Goal: Information Seeking & Learning: Compare options

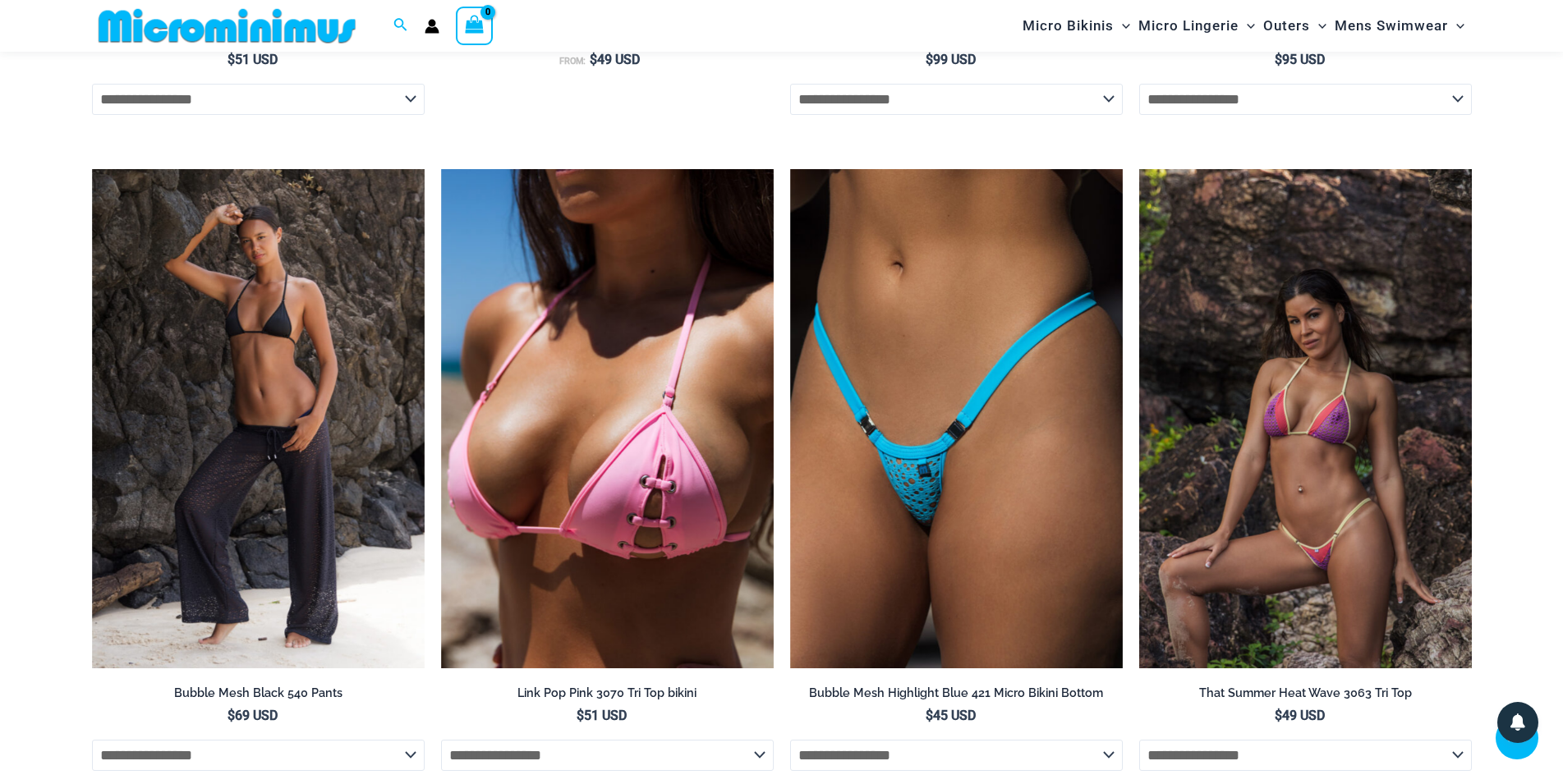
scroll to position [3269, 0]
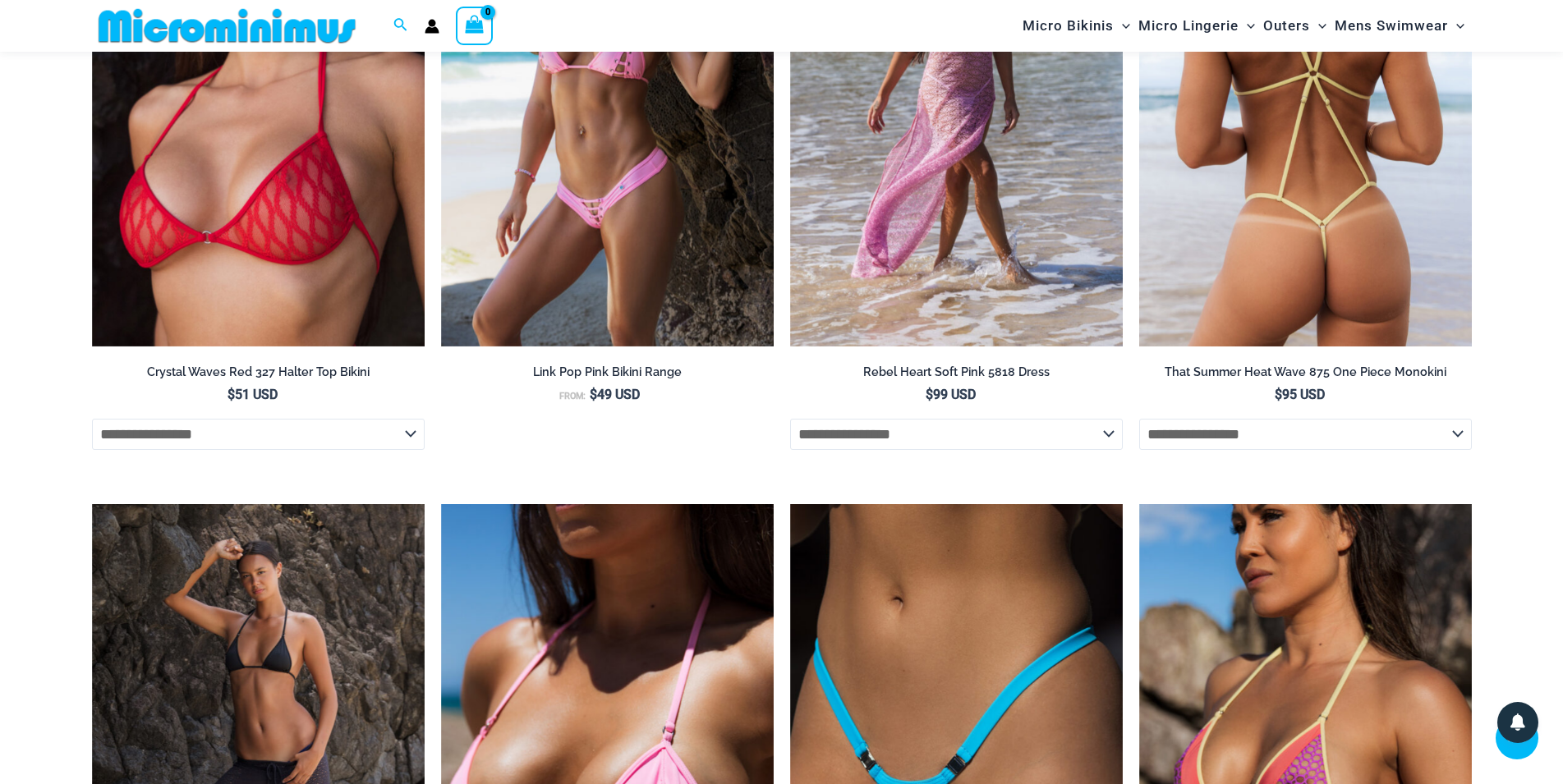
click at [1323, 262] on img at bounding box center [1305, 98] width 332 height 499
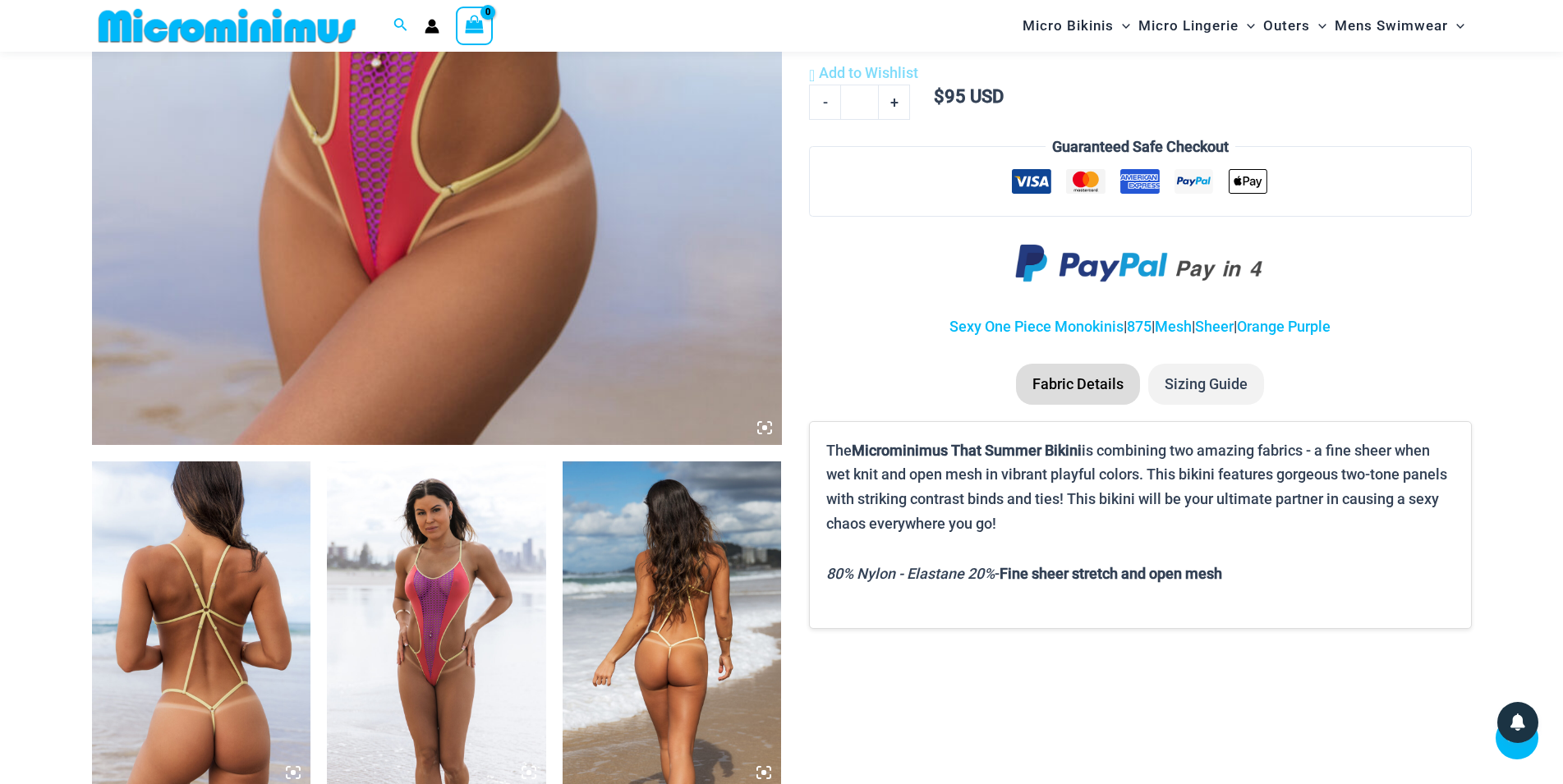
scroll to position [404, 0]
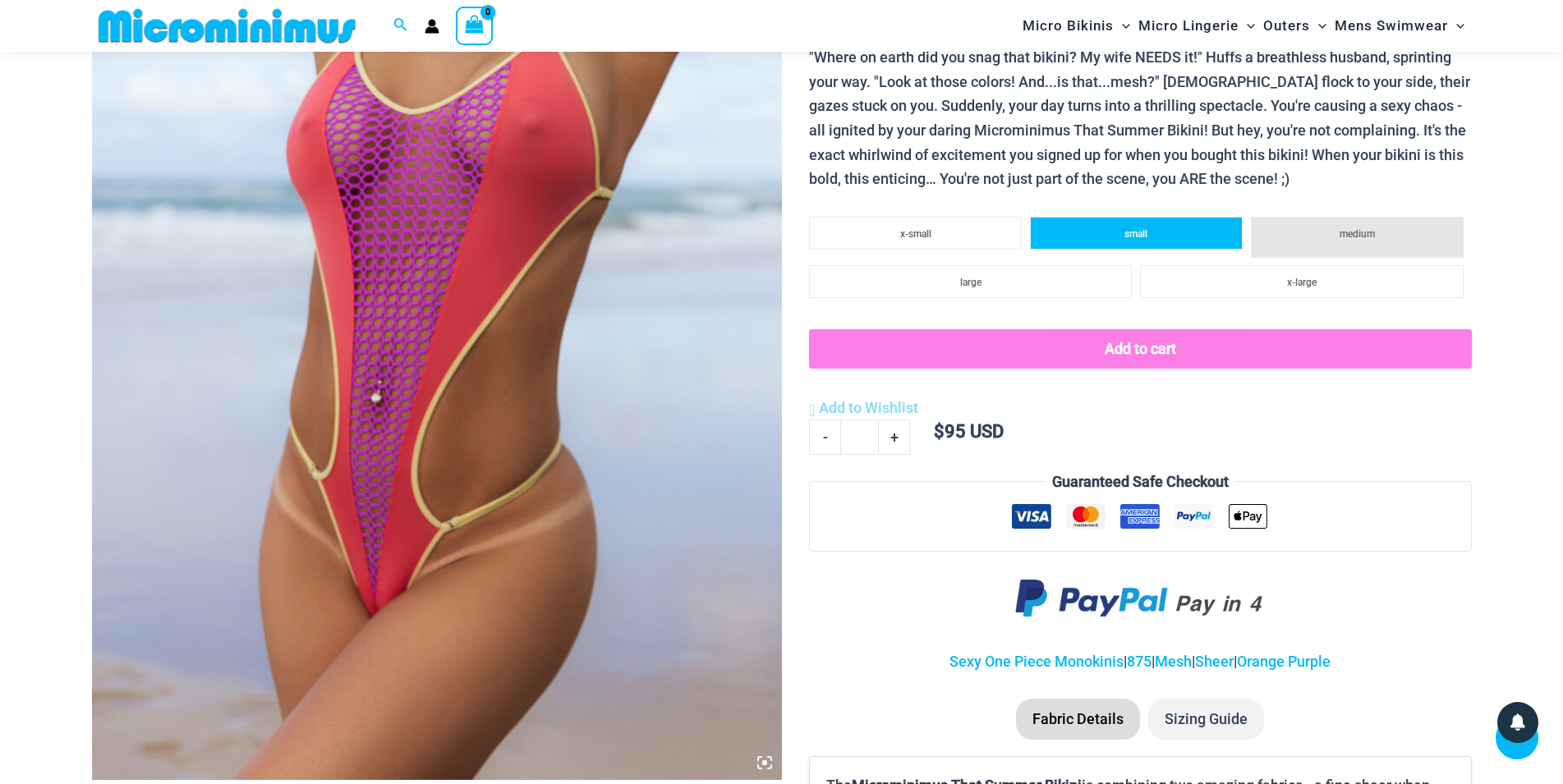
click at [1120, 237] on li "small" at bounding box center [1136, 233] width 212 height 33
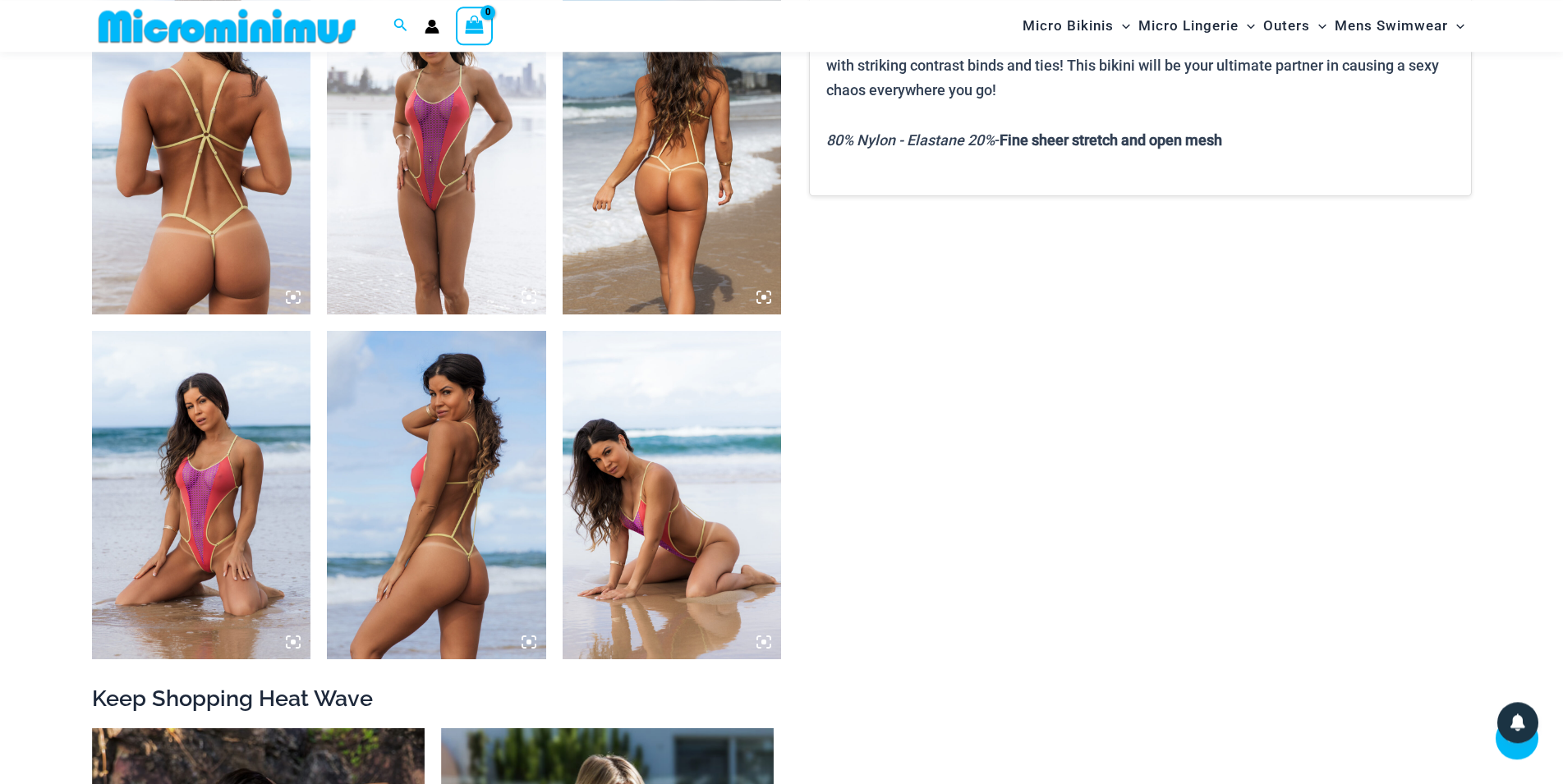
scroll to position [1242, 0]
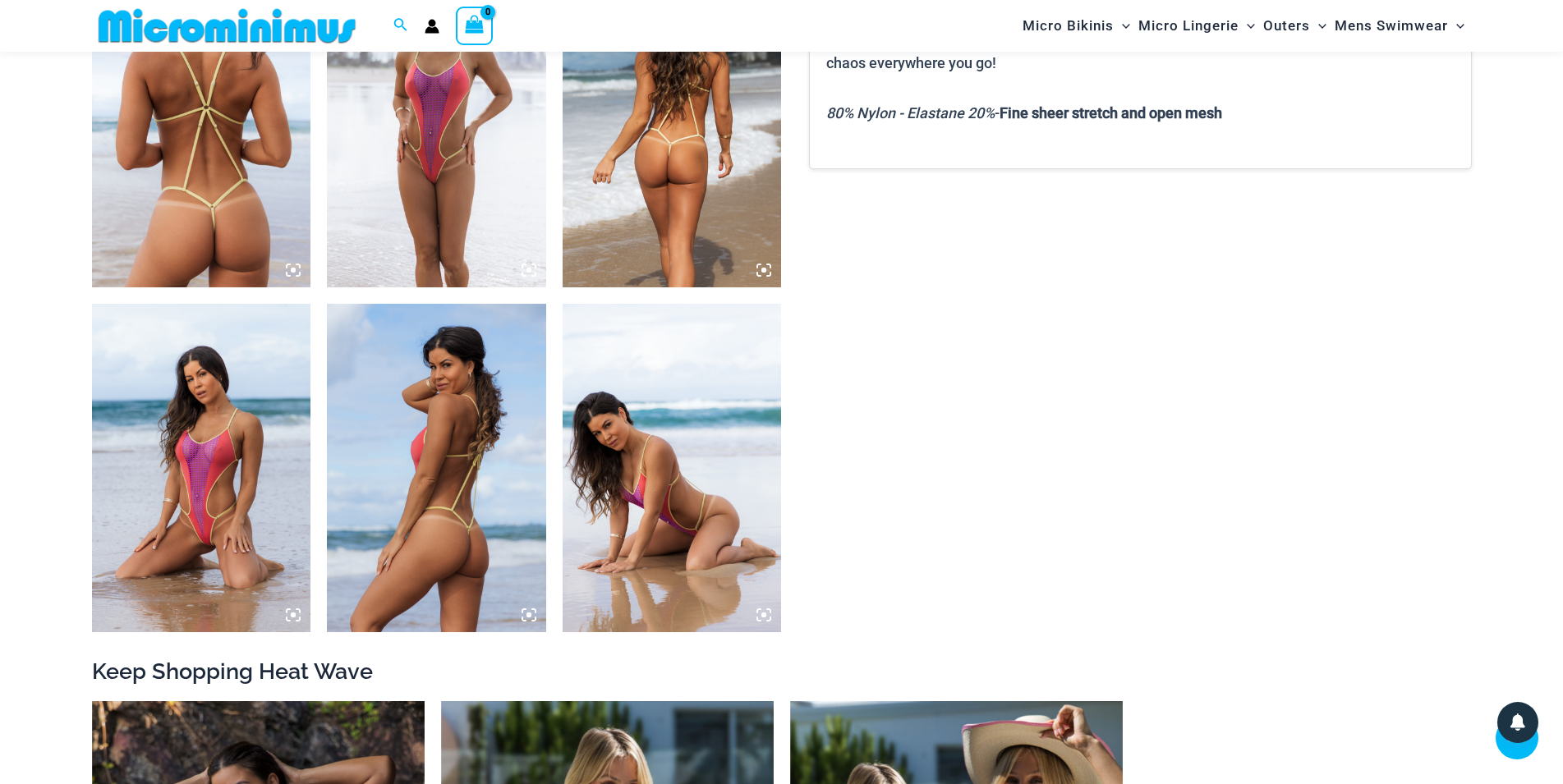
click at [243, 484] on img at bounding box center [202, 468] width 219 height 328
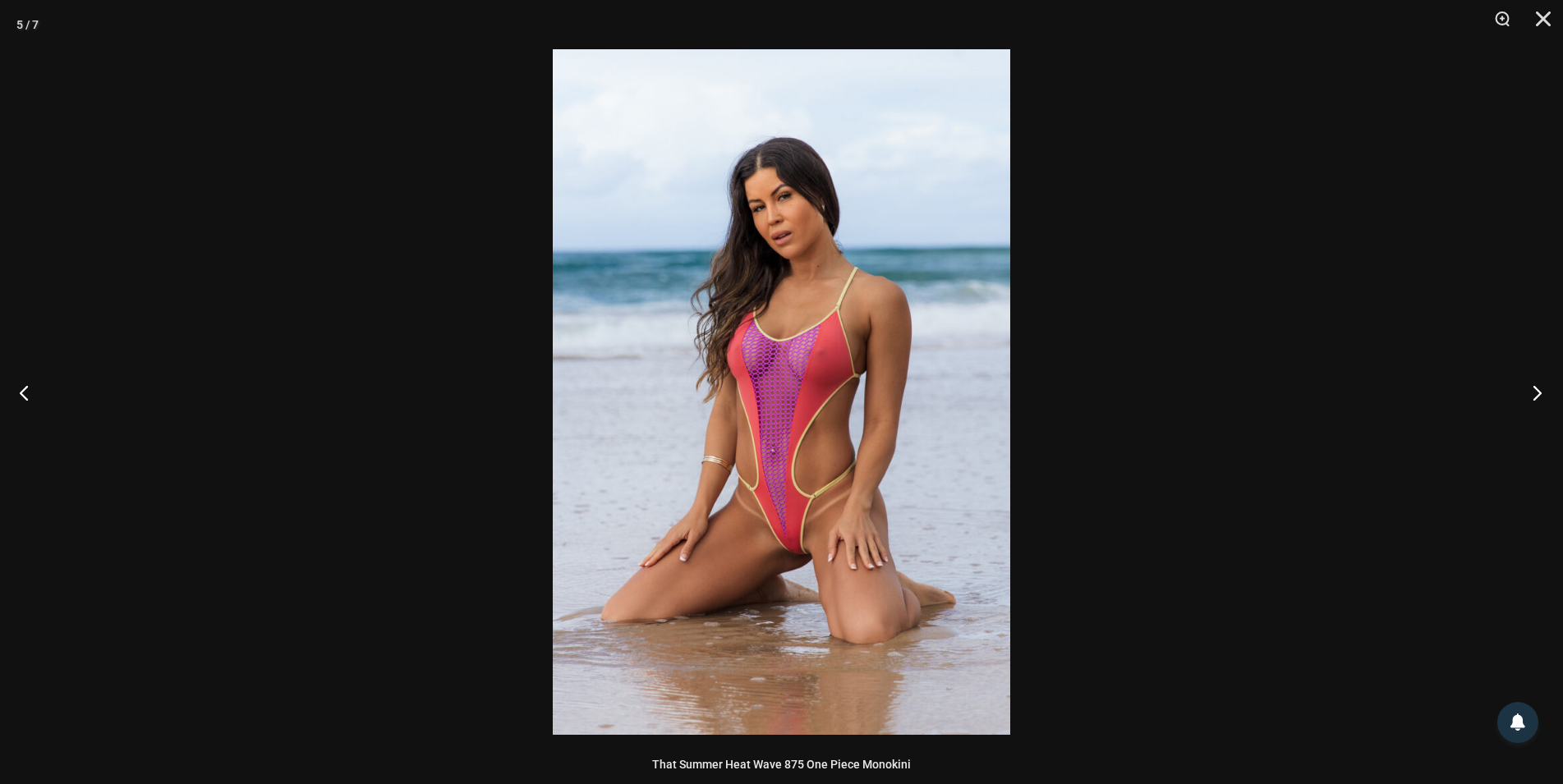
click at [1534, 392] on button "Next" at bounding box center [1532, 392] width 61 height 82
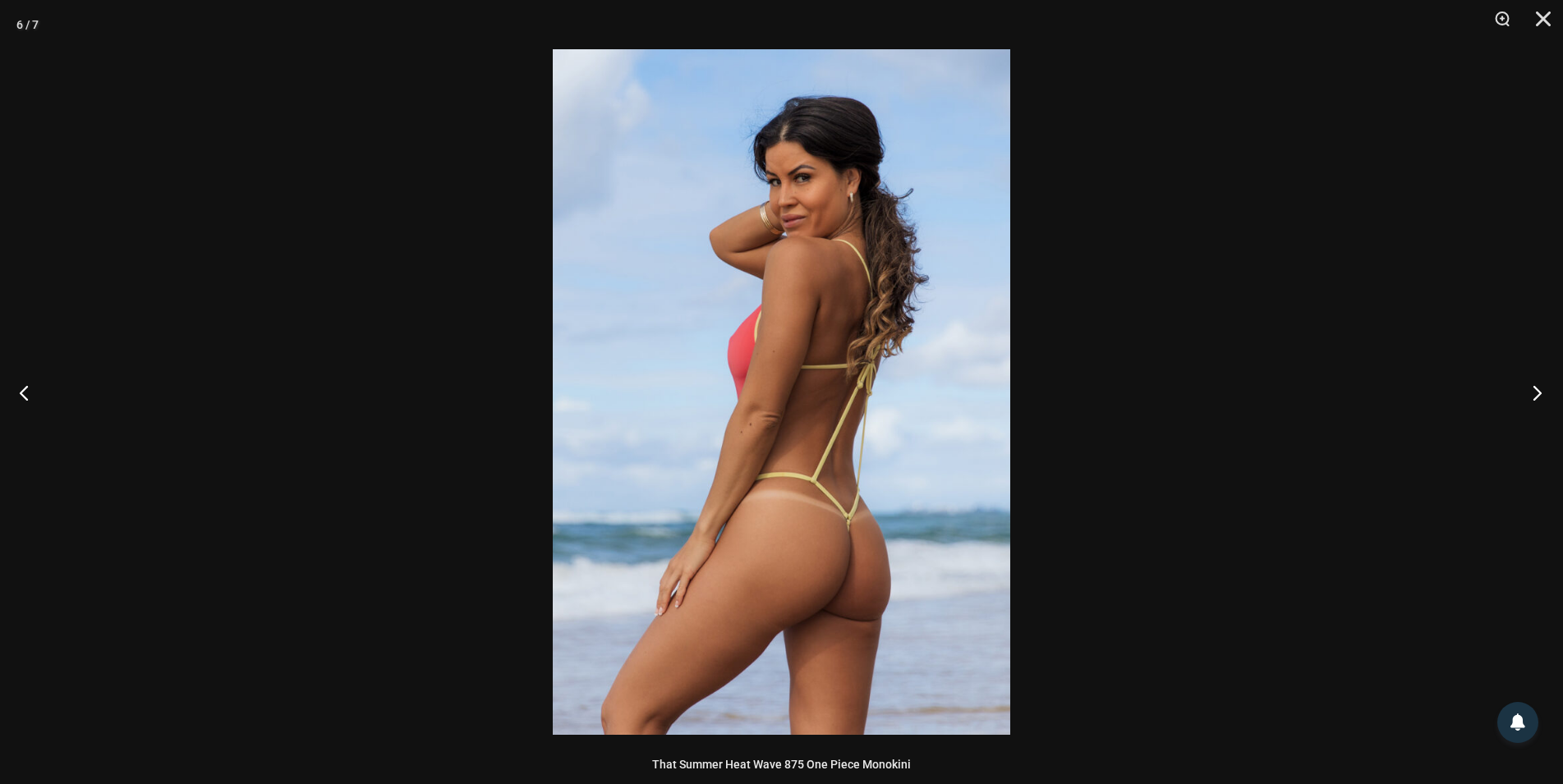
click at [1534, 392] on button "Next" at bounding box center [1532, 392] width 61 height 82
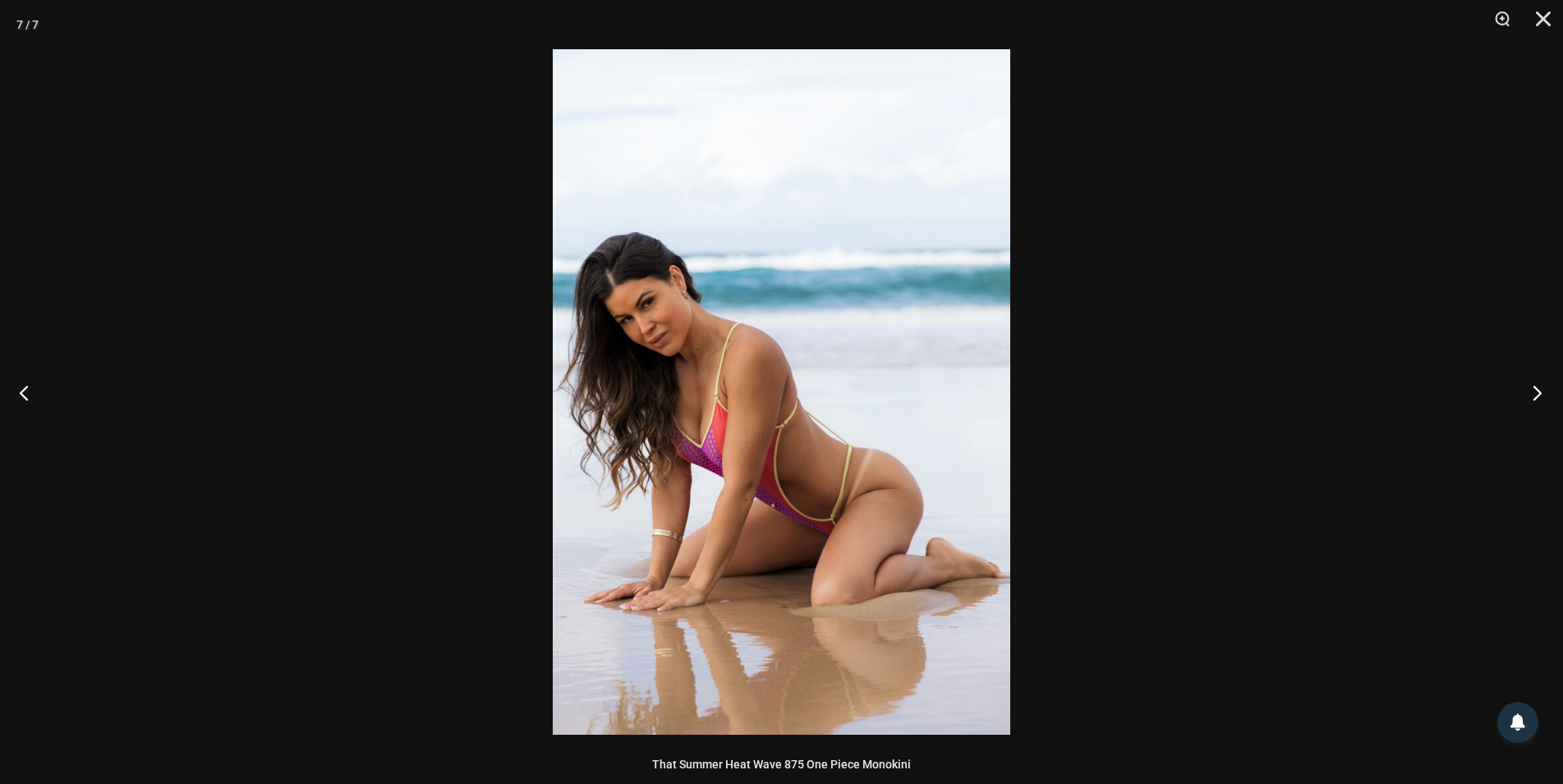
click at [1534, 392] on button "Next" at bounding box center [1532, 392] width 61 height 82
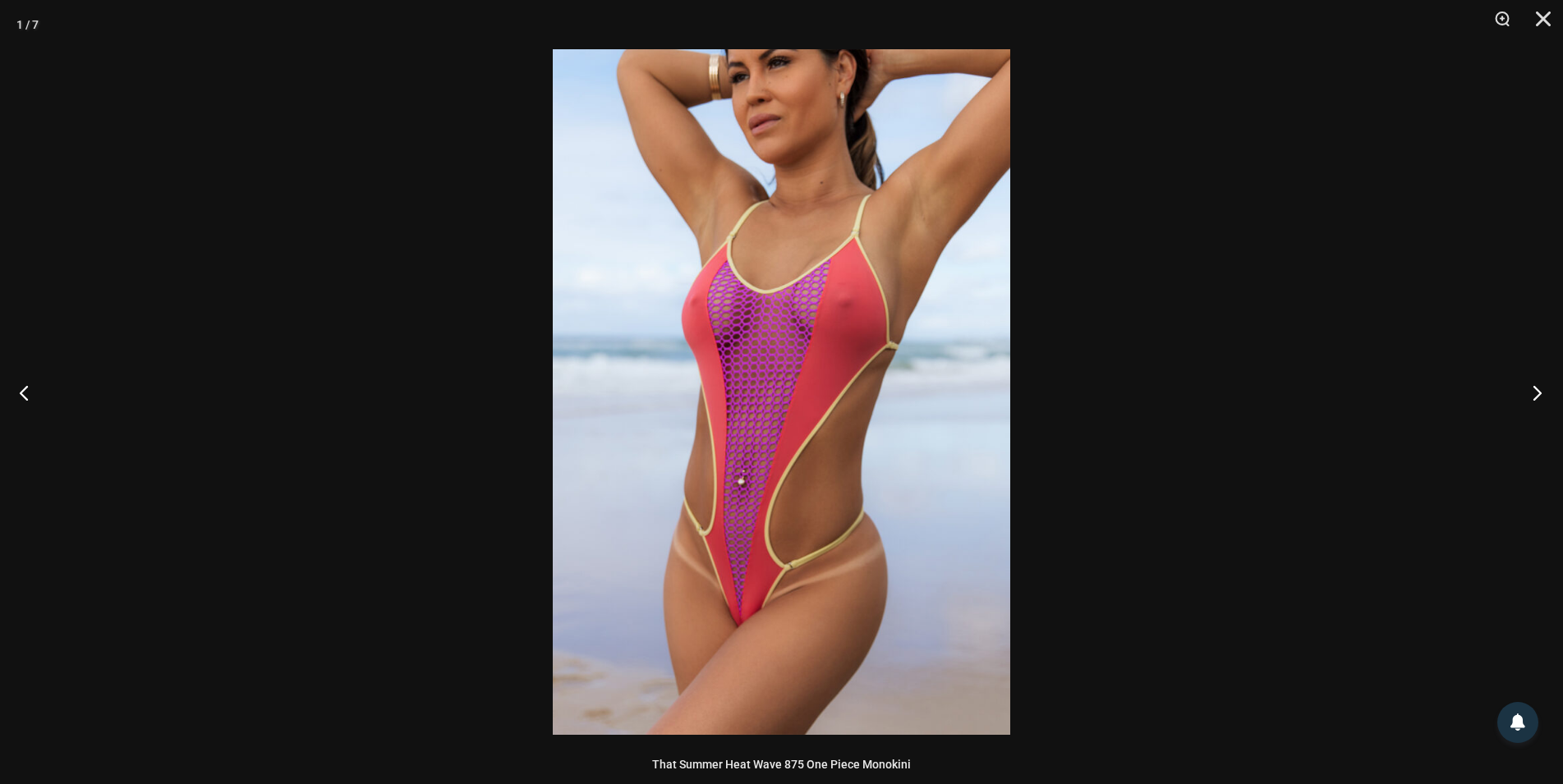
click at [1534, 392] on button "Next" at bounding box center [1532, 392] width 61 height 82
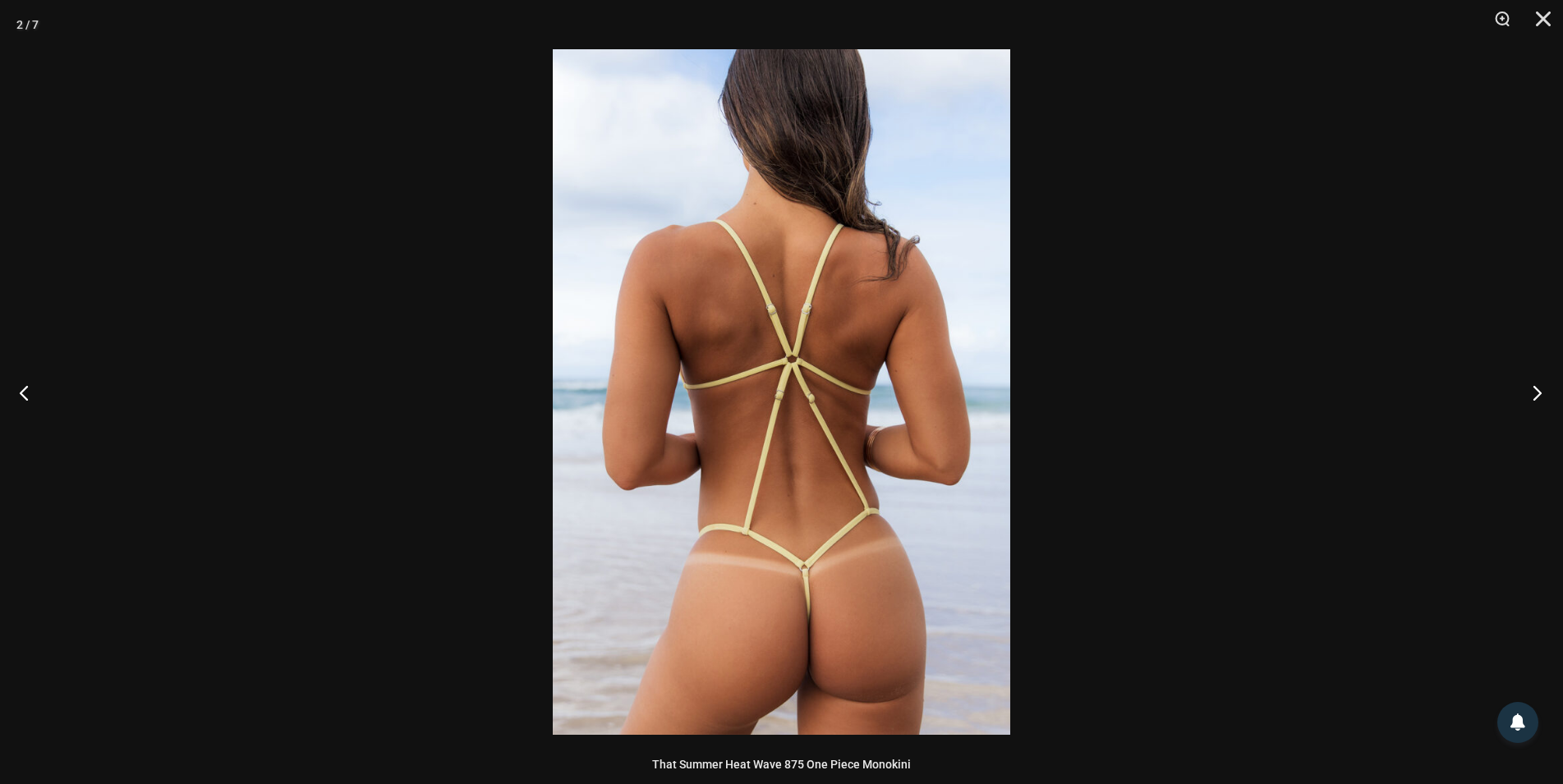
click at [1534, 392] on button "Next" at bounding box center [1532, 392] width 61 height 82
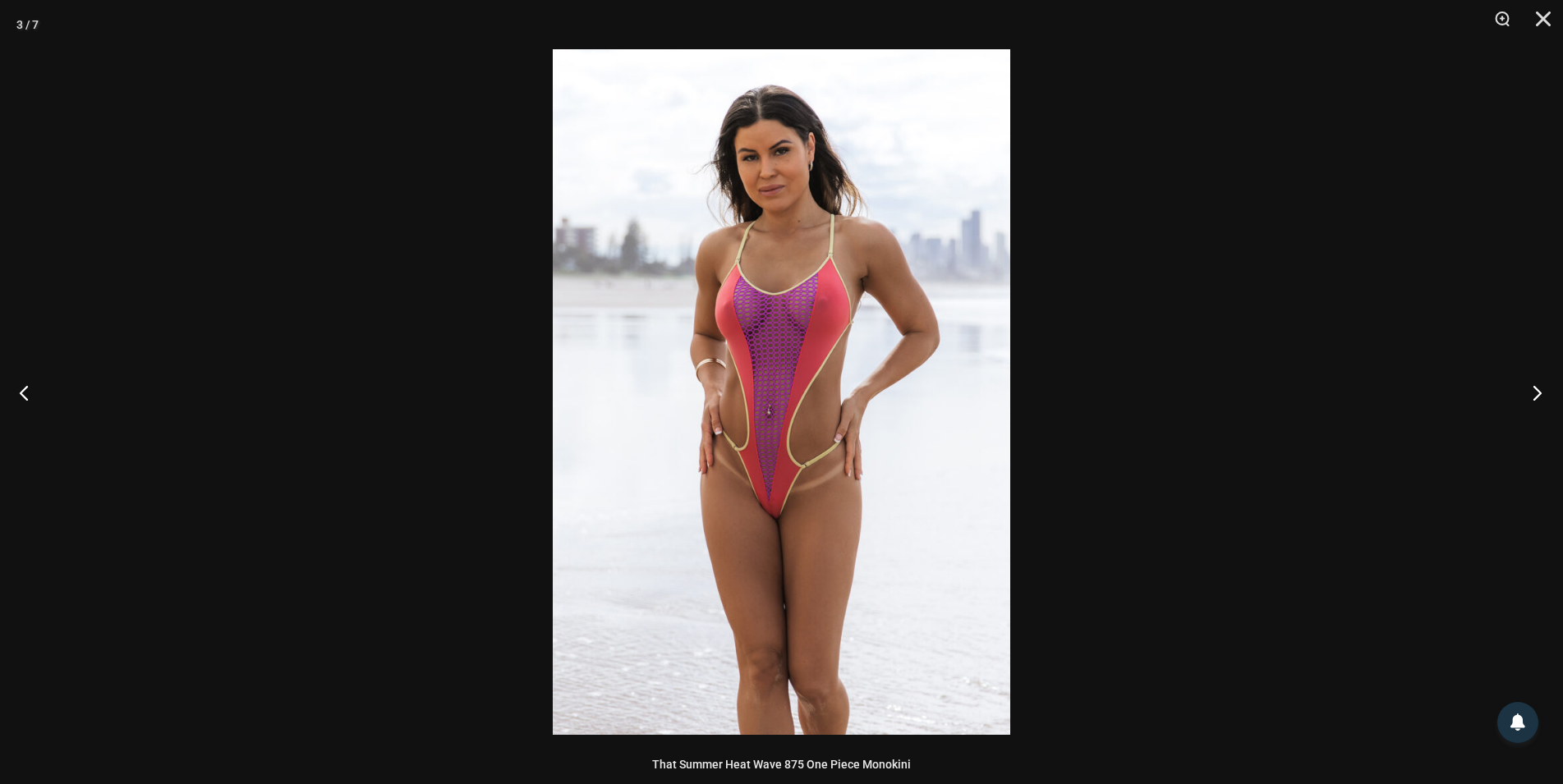
click at [1539, 395] on button "Next" at bounding box center [1532, 392] width 61 height 82
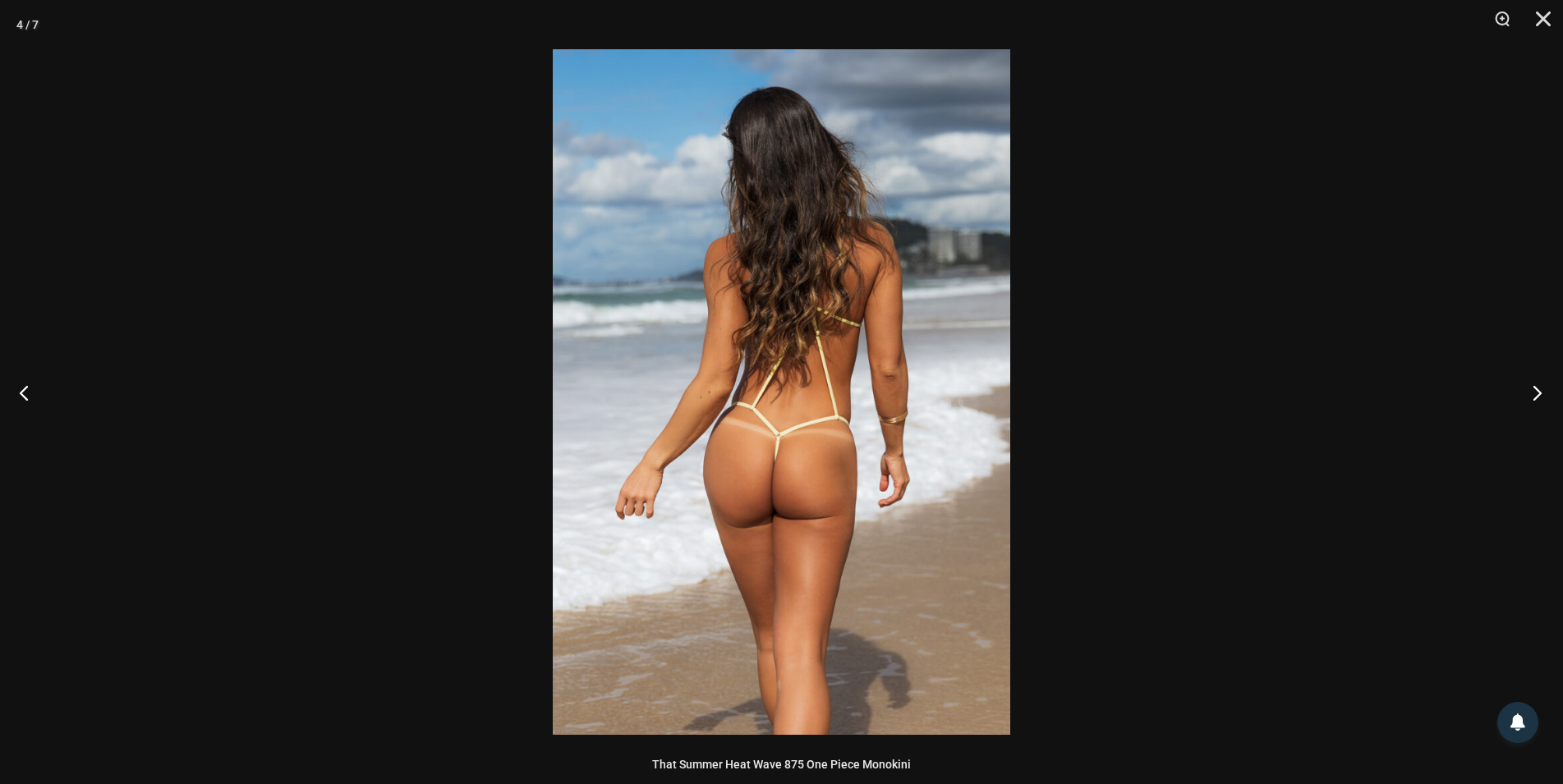
click at [1537, 397] on button "Next" at bounding box center [1532, 392] width 61 height 82
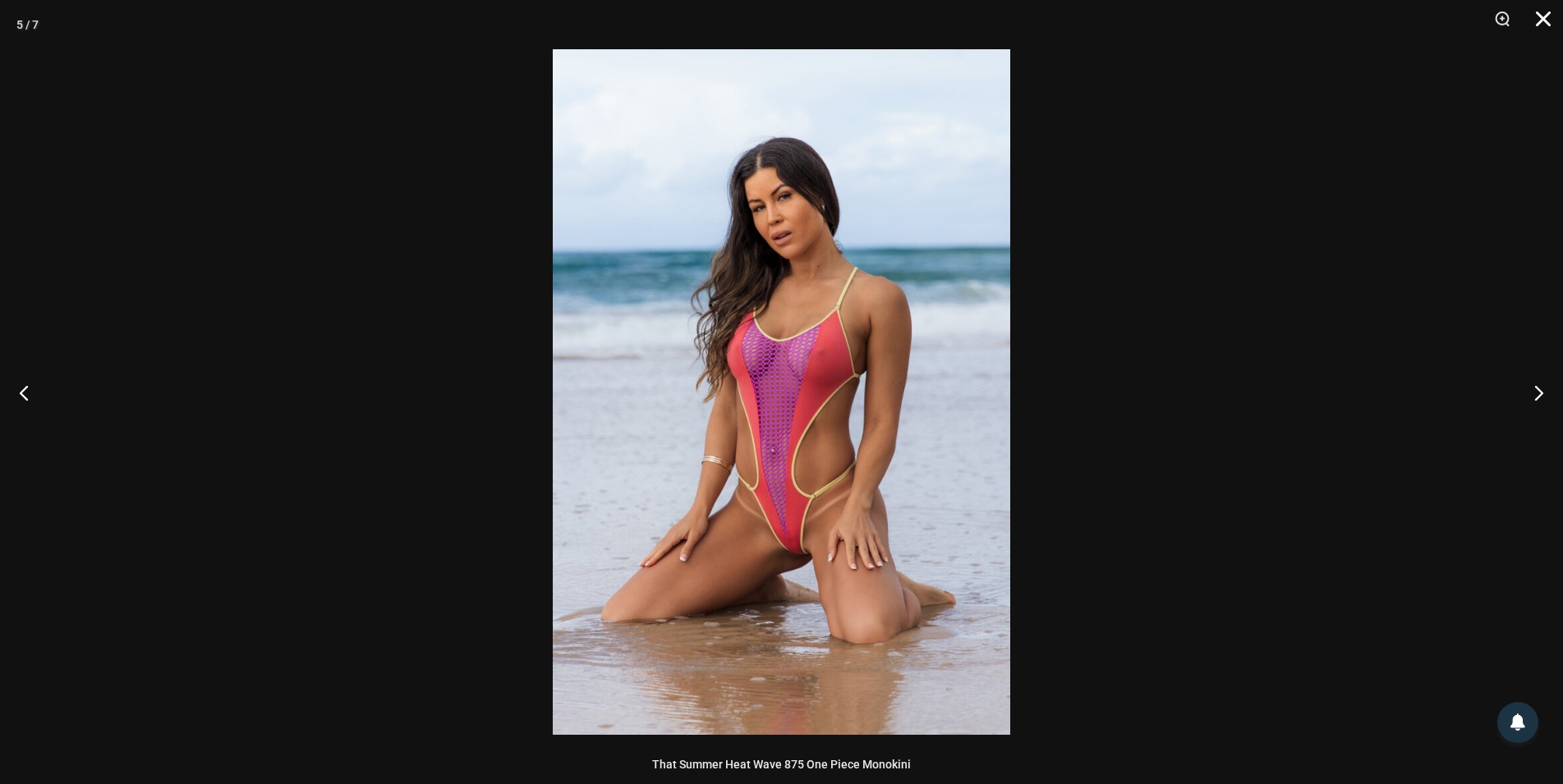
click at [1539, 20] on button "Close" at bounding box center [1538, 24] width 41 height 49
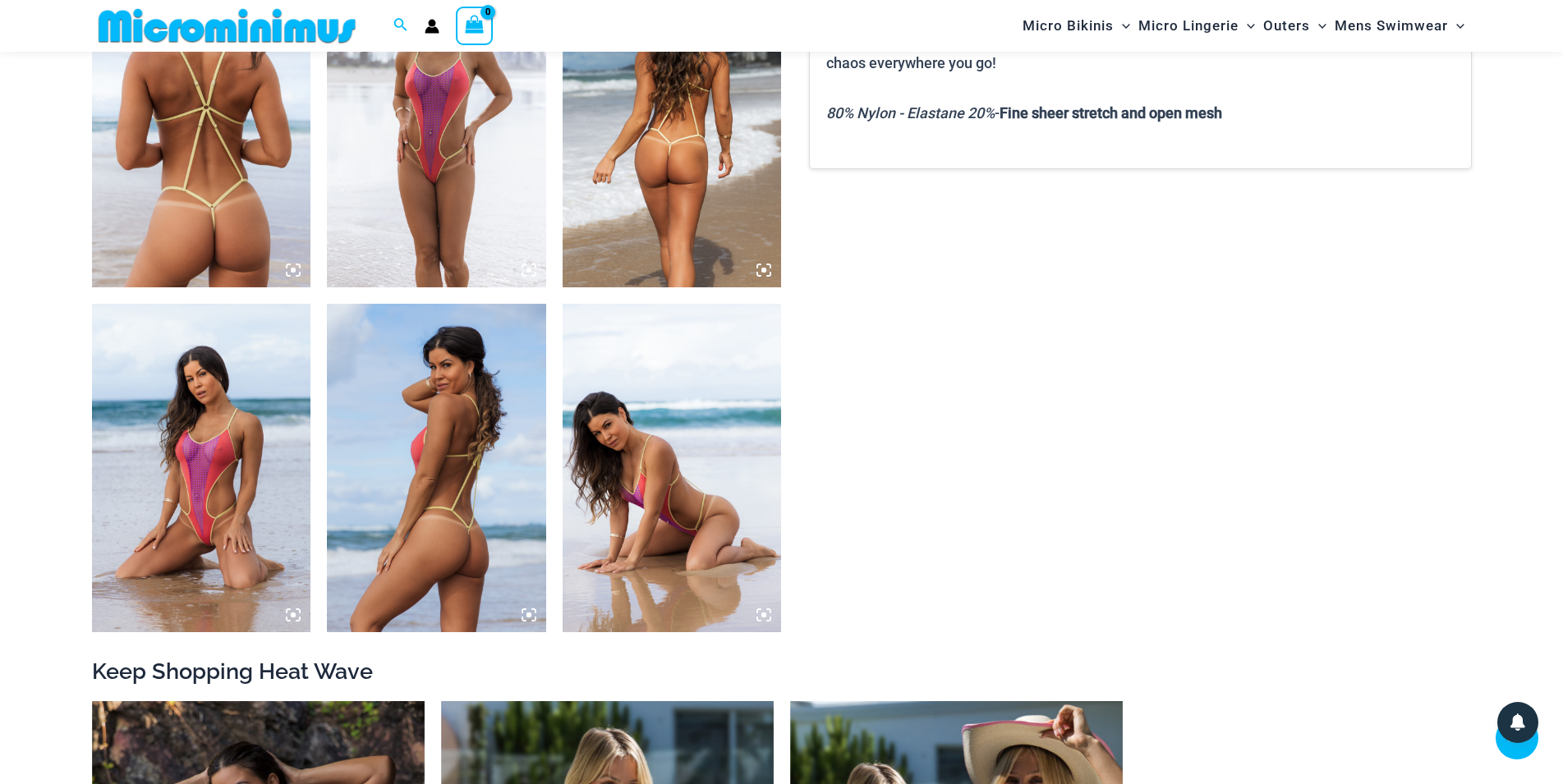
scroll to position [1744, 0]
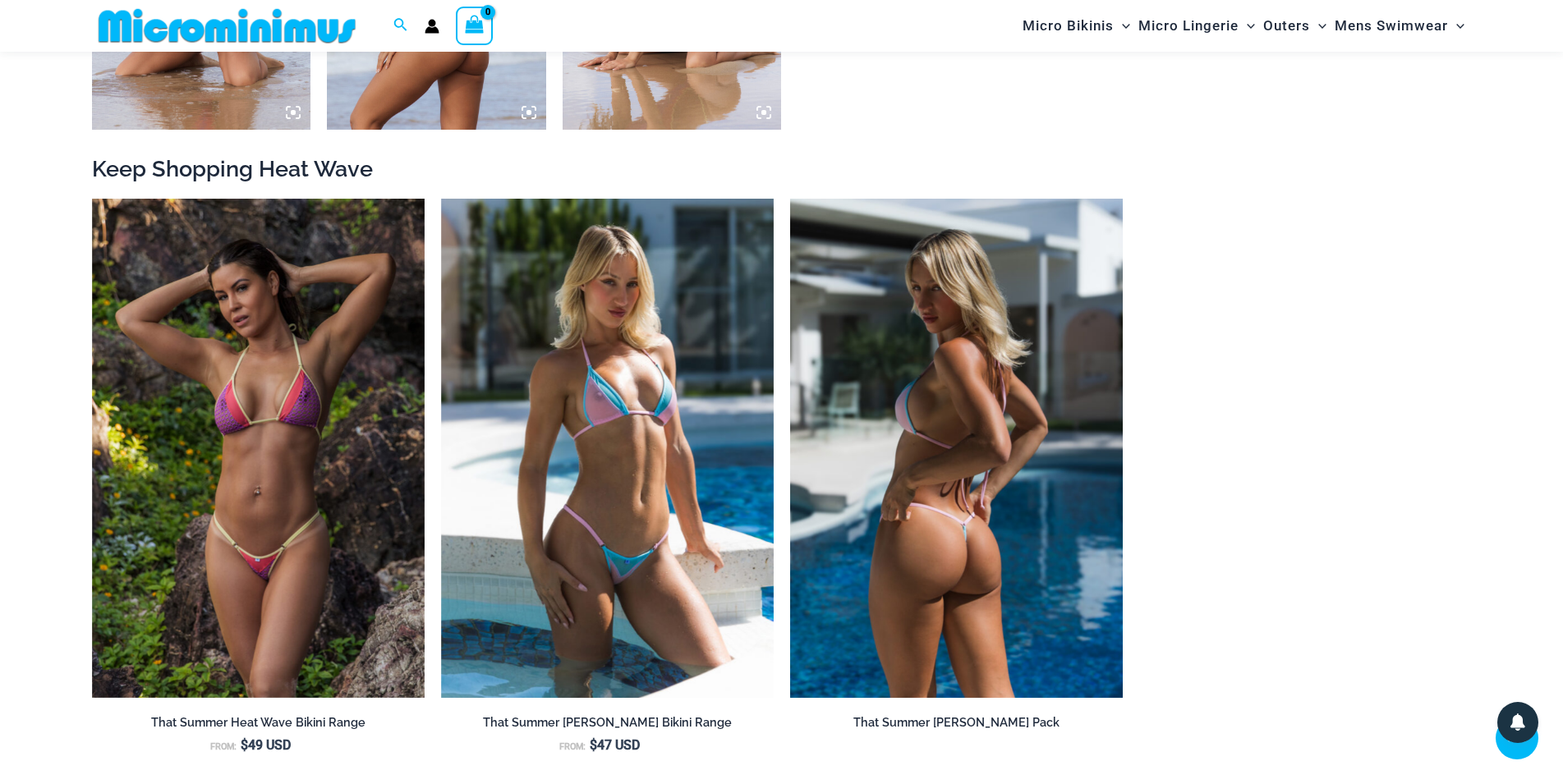
click at [1016, 539] on img at bounding box center [956, 448] width 332 height 499
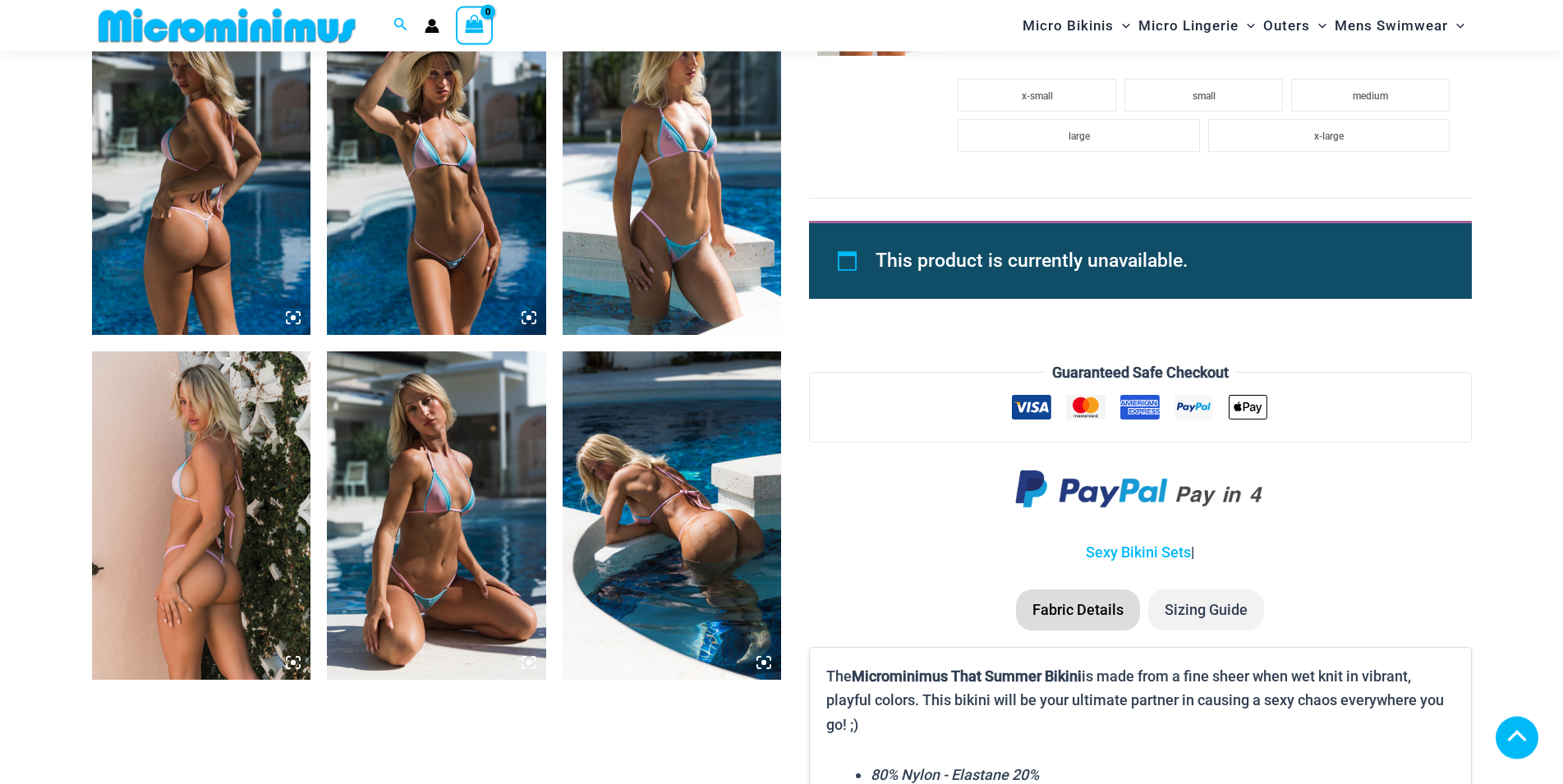
scroll to position [1242, 0]
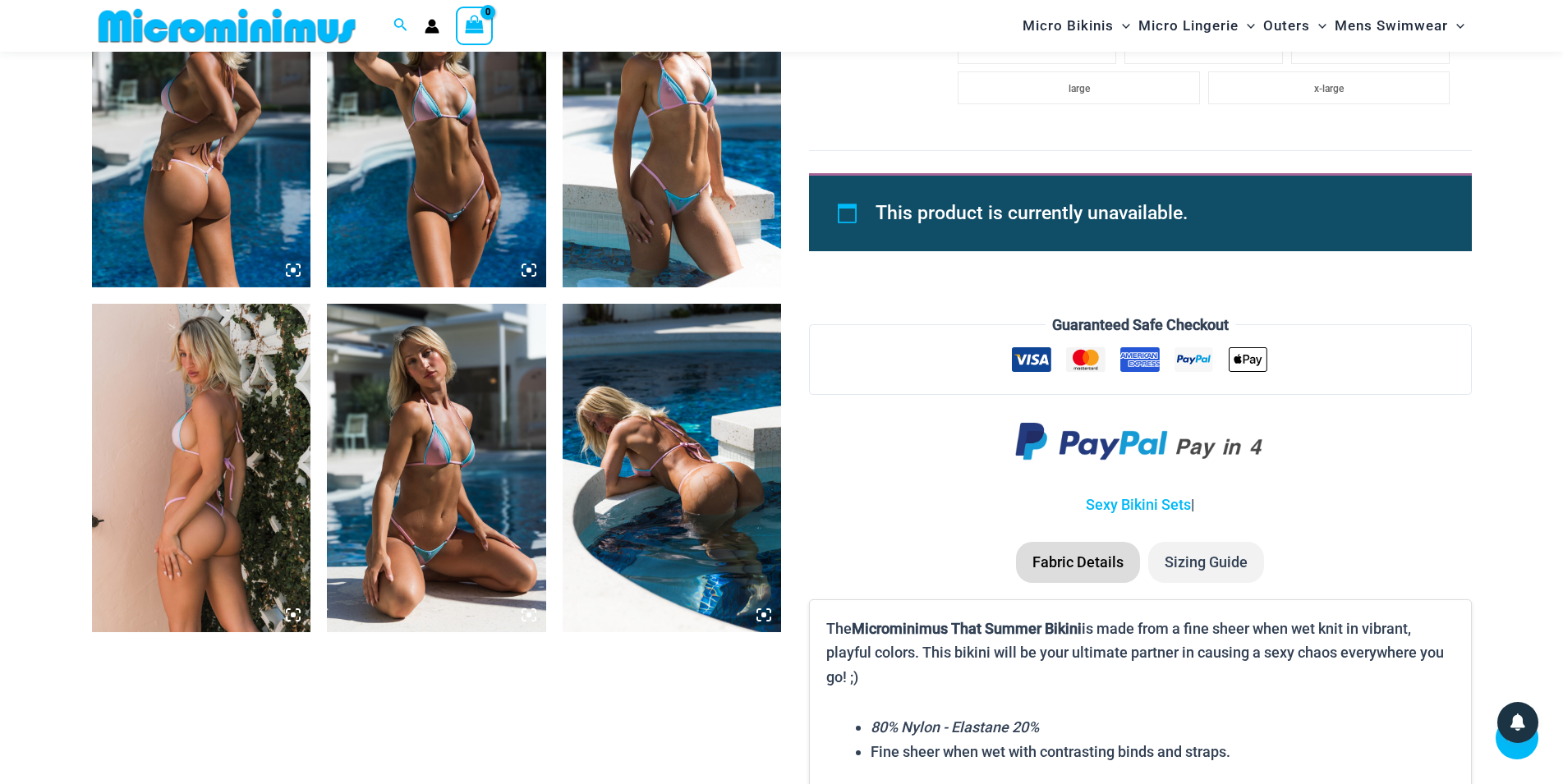
click at [244, 543] on img at bounding box center [202, 468] width 219 height 328
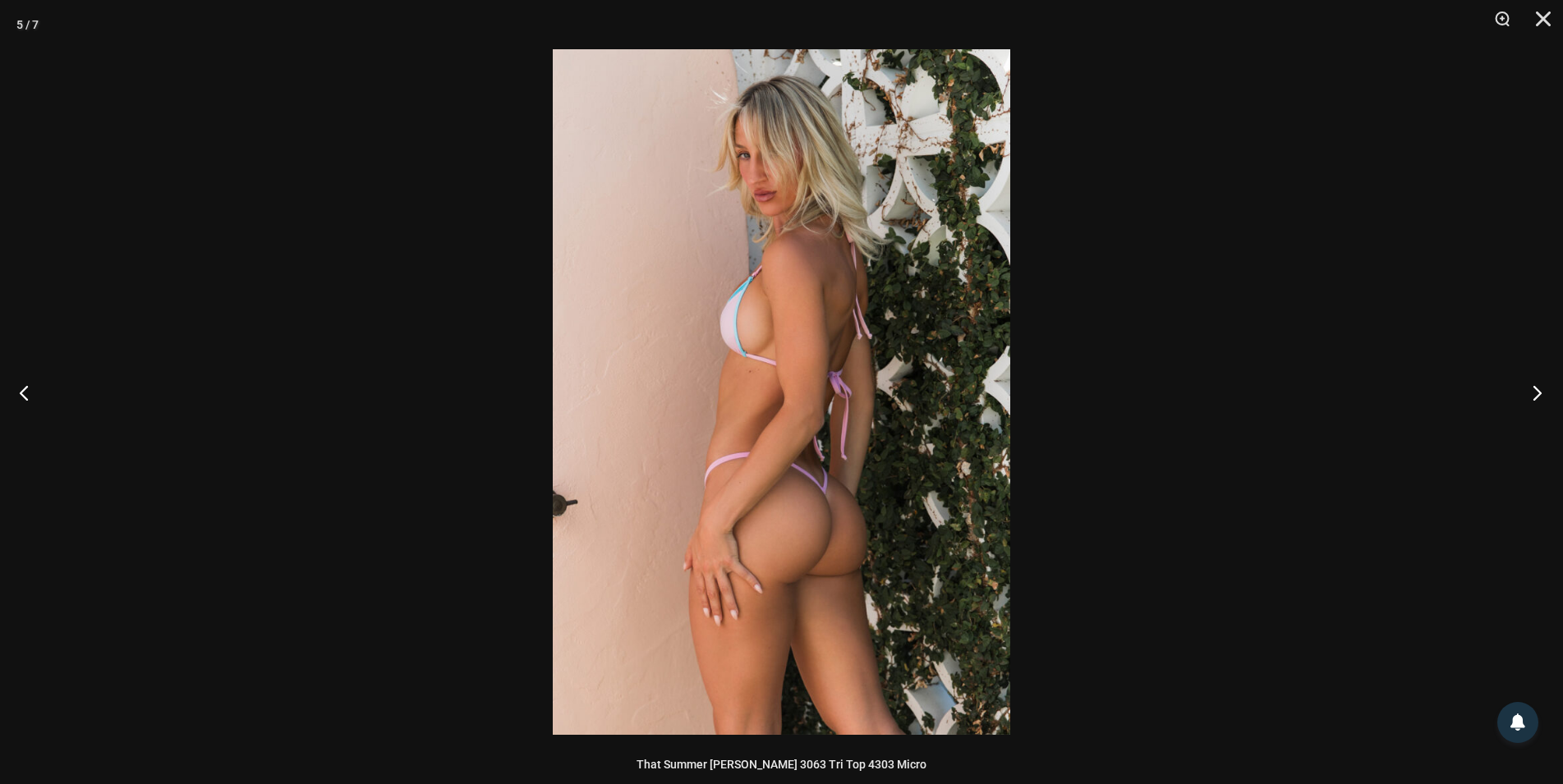
click at [1537, 395] on button "Next" at bounding box center [1532, 392] width 61 height 82
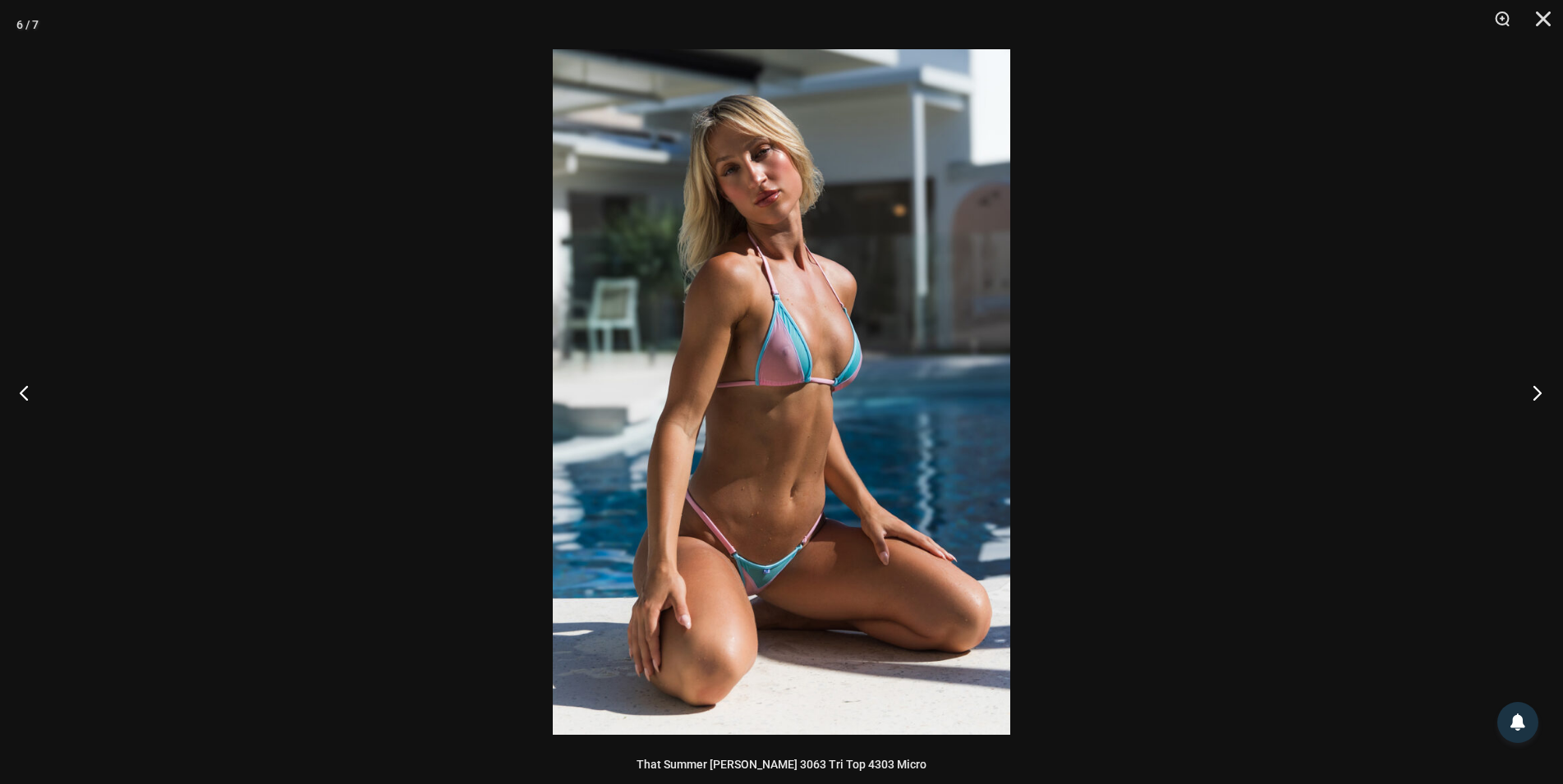
click at [1537, 395] on button "Next" at bounding box center [1532, 392] width 61 height 82
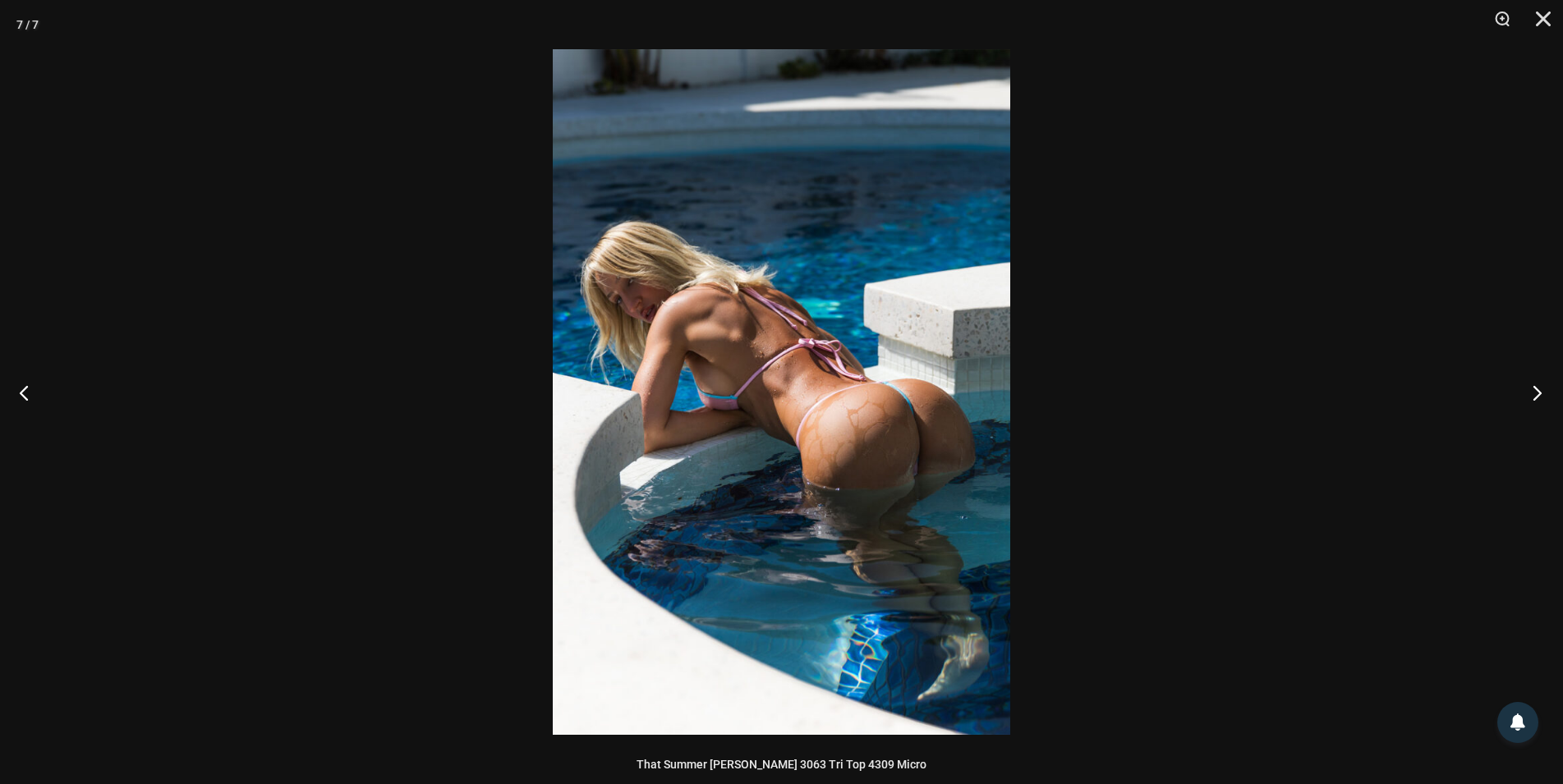
click at [1537, 395] on button "Next" at bounding box center [1532, 392] width 61 height 82
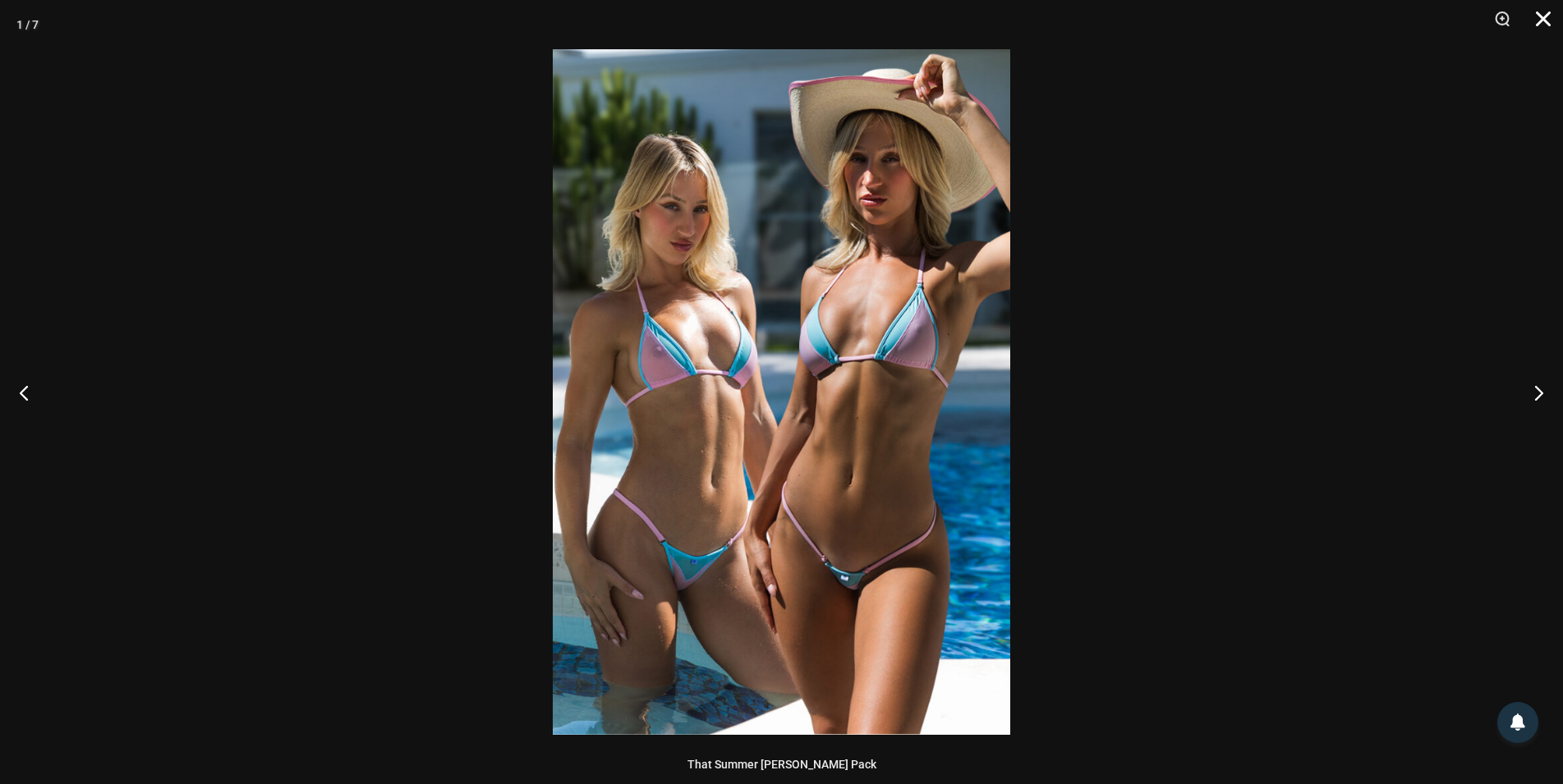
click at [1541, 18] on button "Close" at bounding box center [1538, 24] width 41 height 49
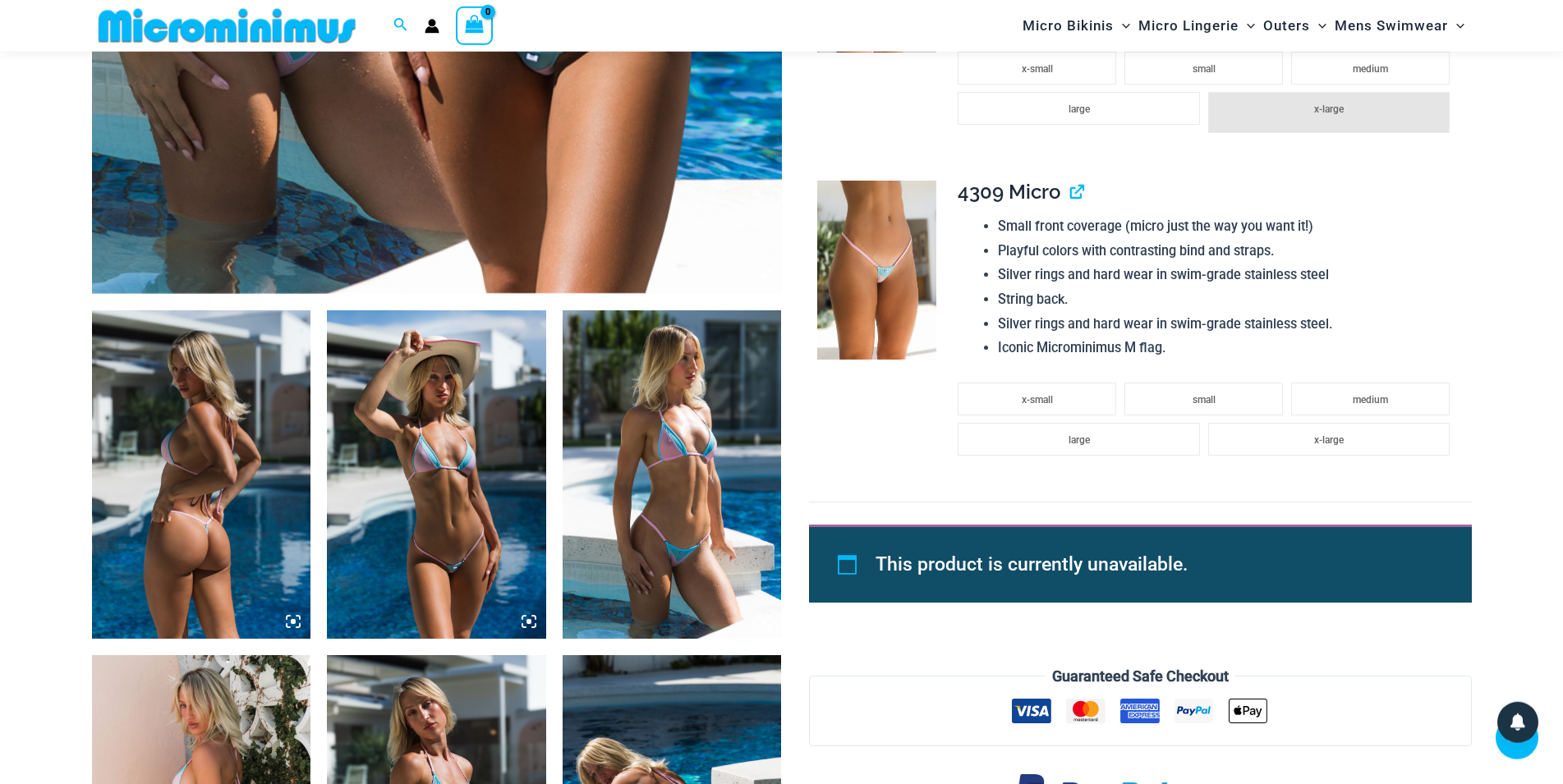
scroll to position [823, 0]
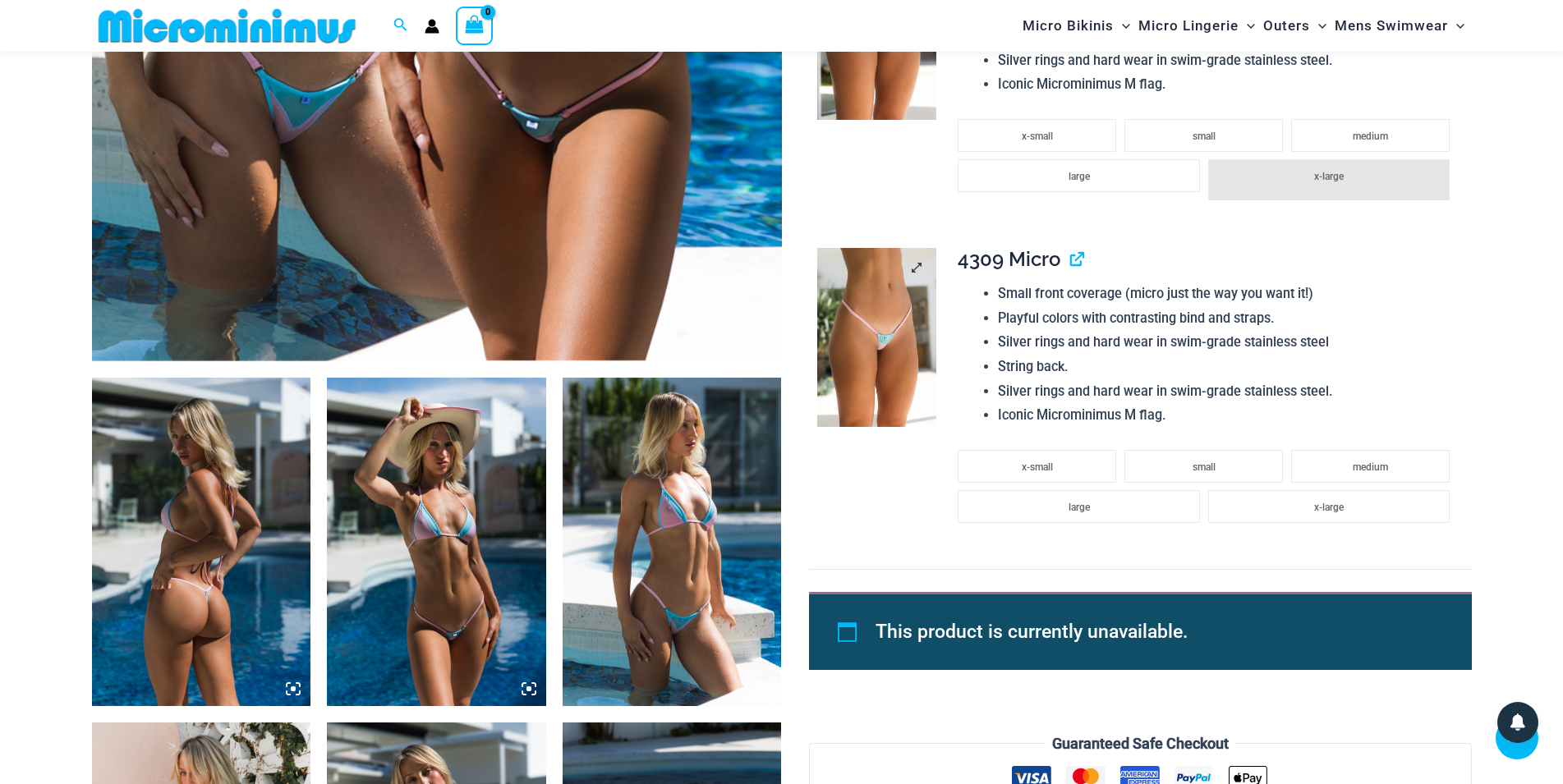
click at [883, 357] on img at bounding box center [876, 337] width 119 height 179
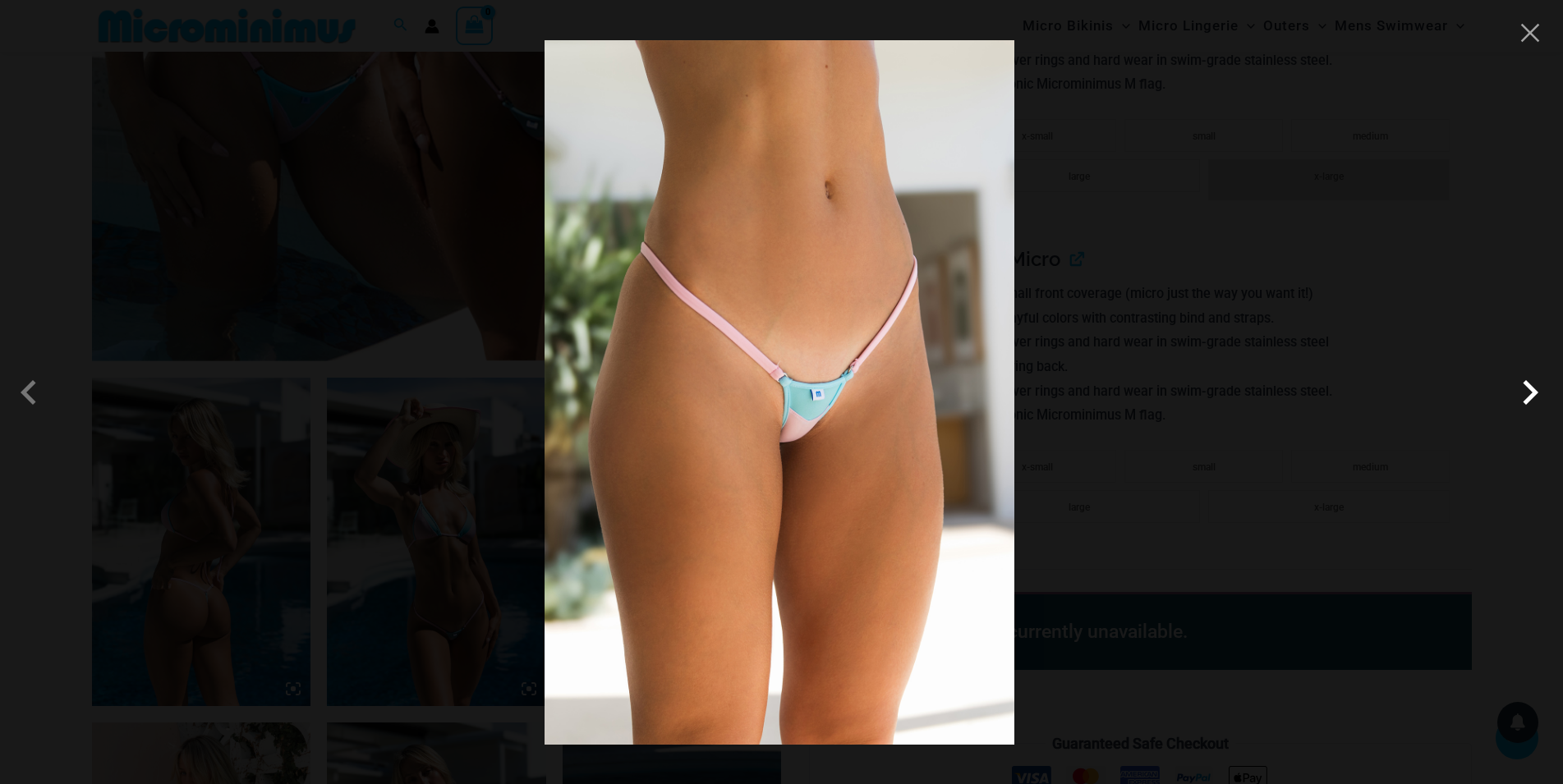
click at [1532, 399] on span at bounding box center [1529, 392] width 49 height 49
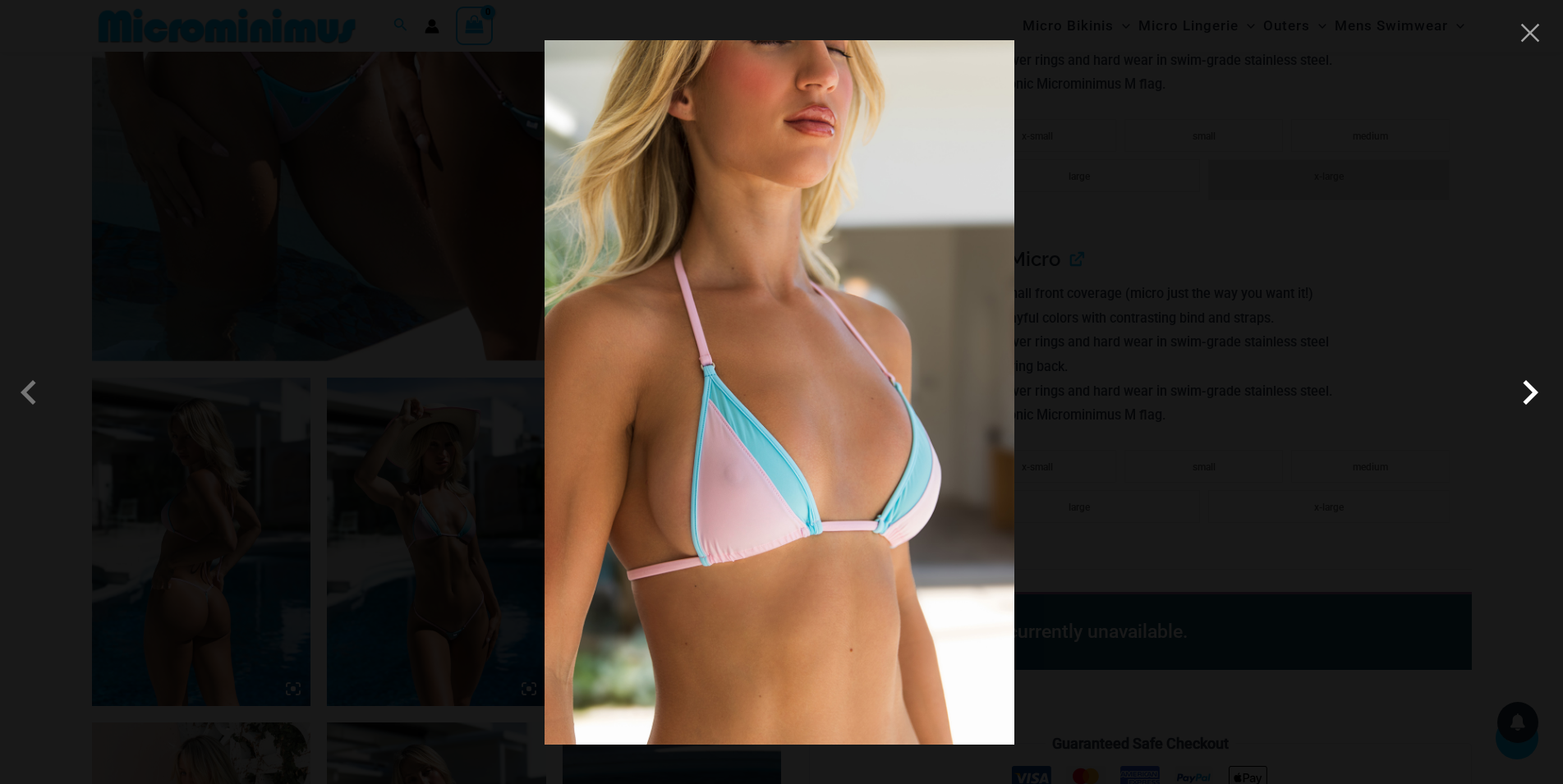
click at [1532, 401] on span at bounding box center [1529, 392] width 49 height 49
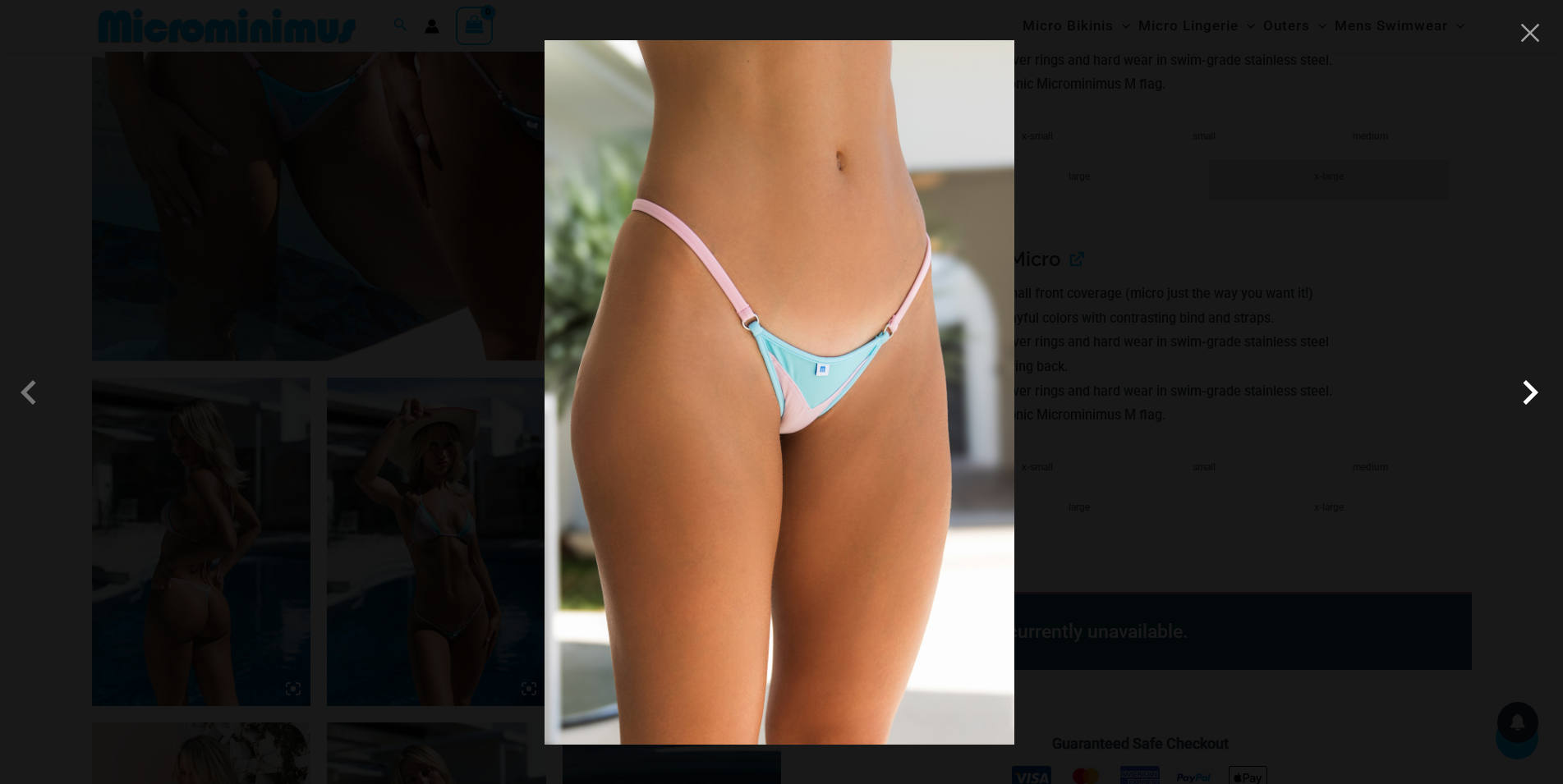
click at [1532, 401] on span at bounding box center [1529, 392] width 49 height 49
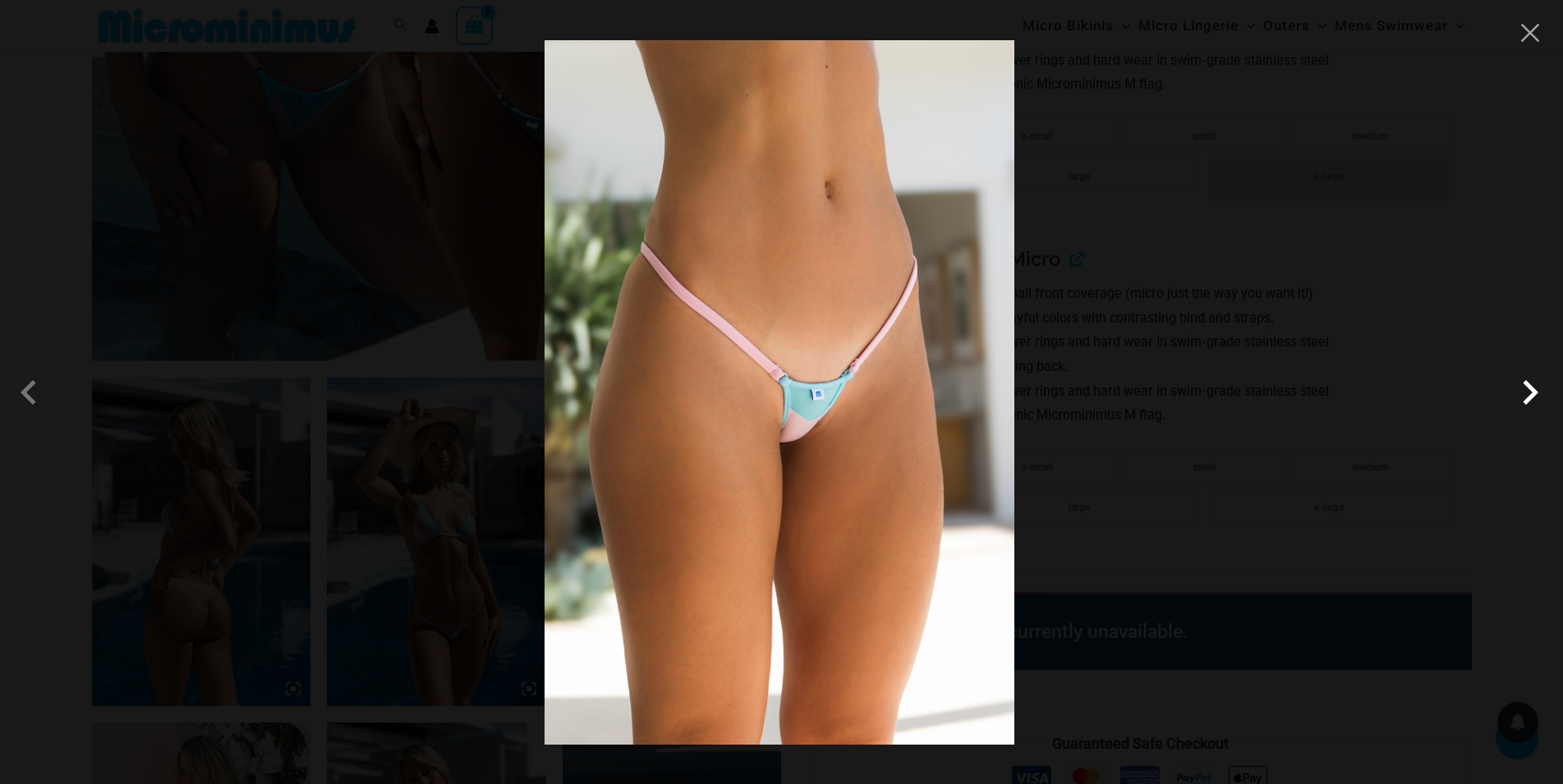
click at [1532, 401] on span at bounding box center [1529, 392] width 49 height 49
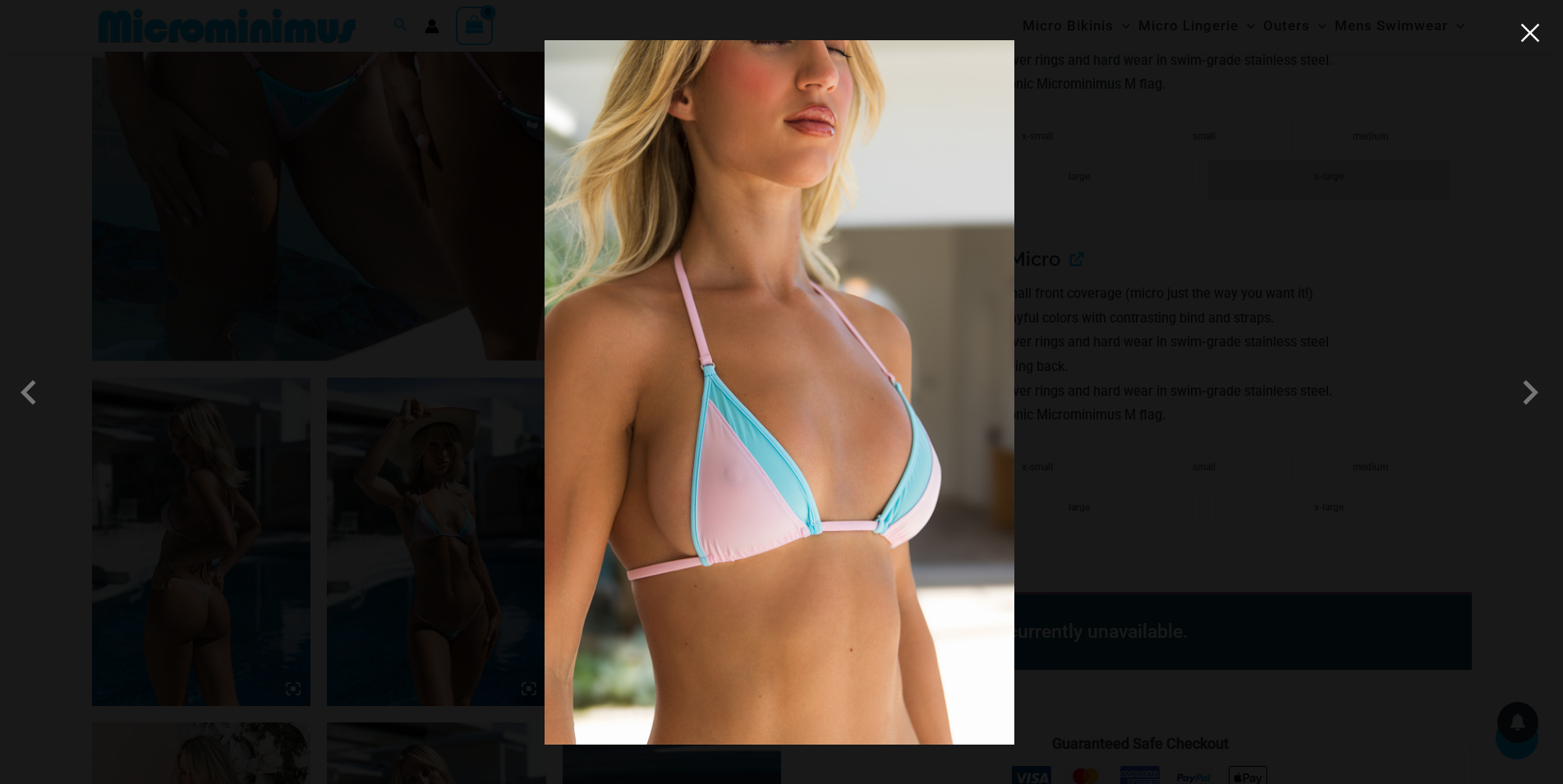
click at [1522, 38] on button "Close" at bounding box center [1530, 33] width 25 height 25
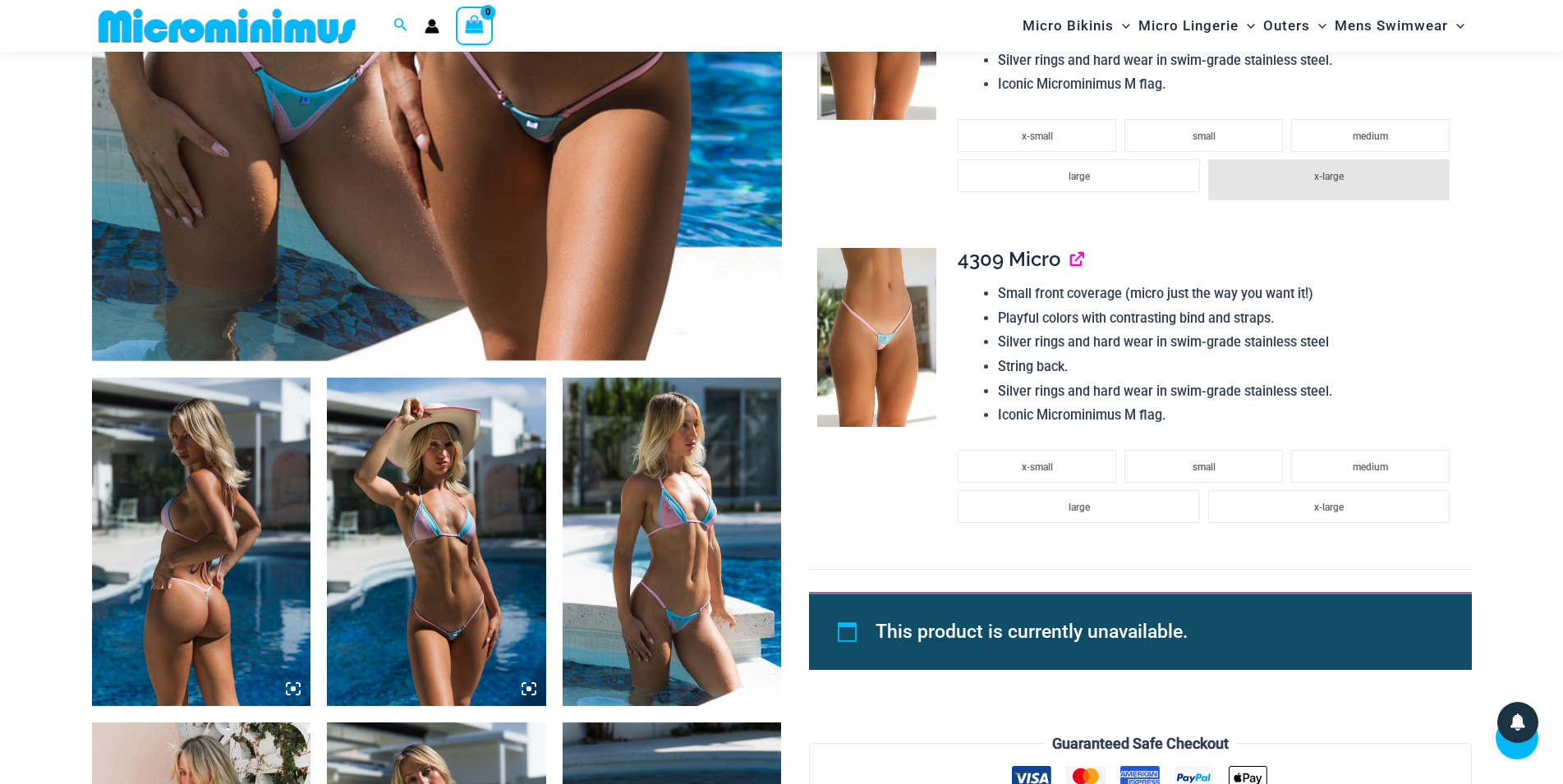
click at [1070, 264] on link "View product" at bounding box center [1070, 259] width 0 height 24
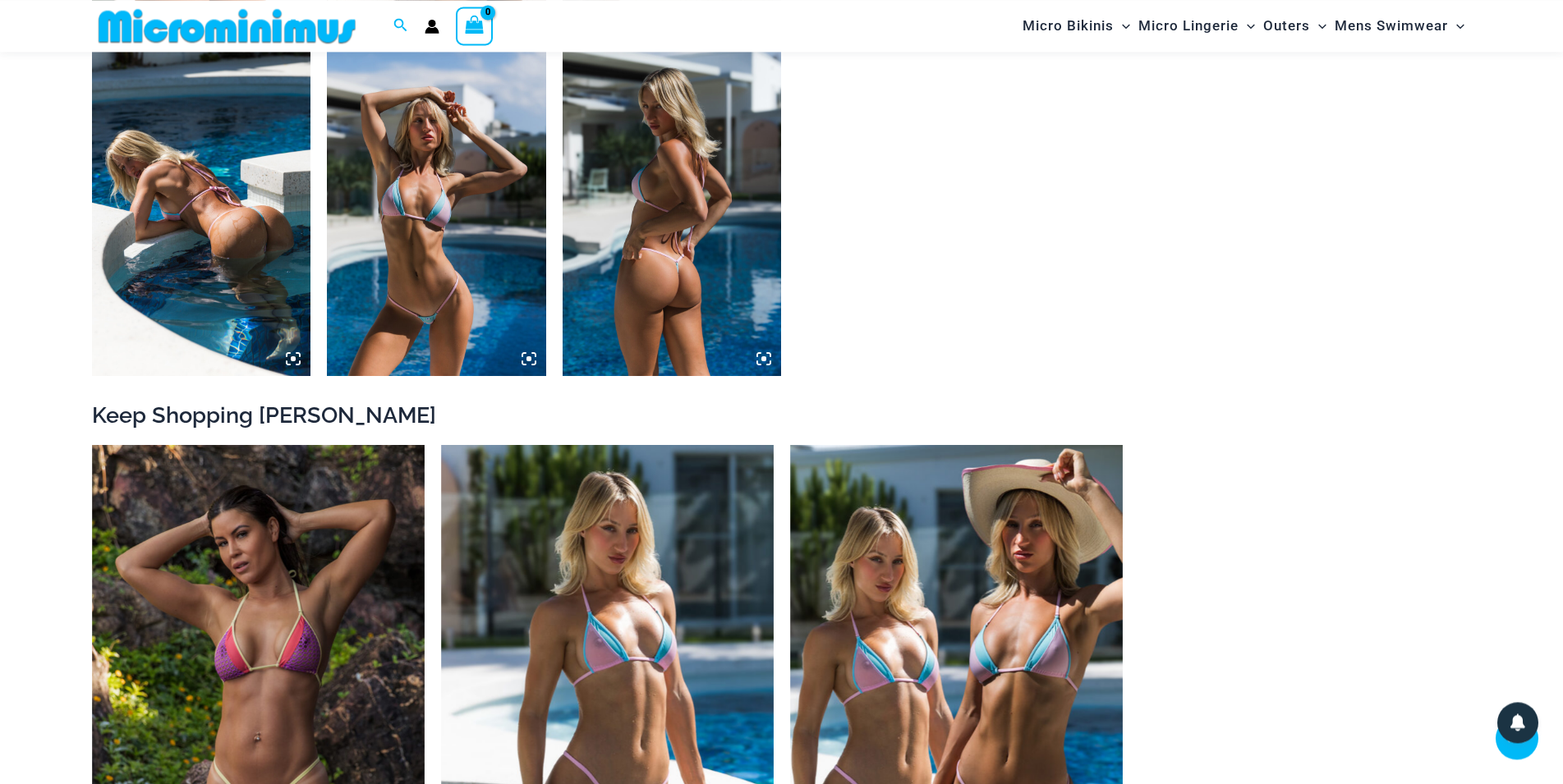
scroll to position [1409, 0]
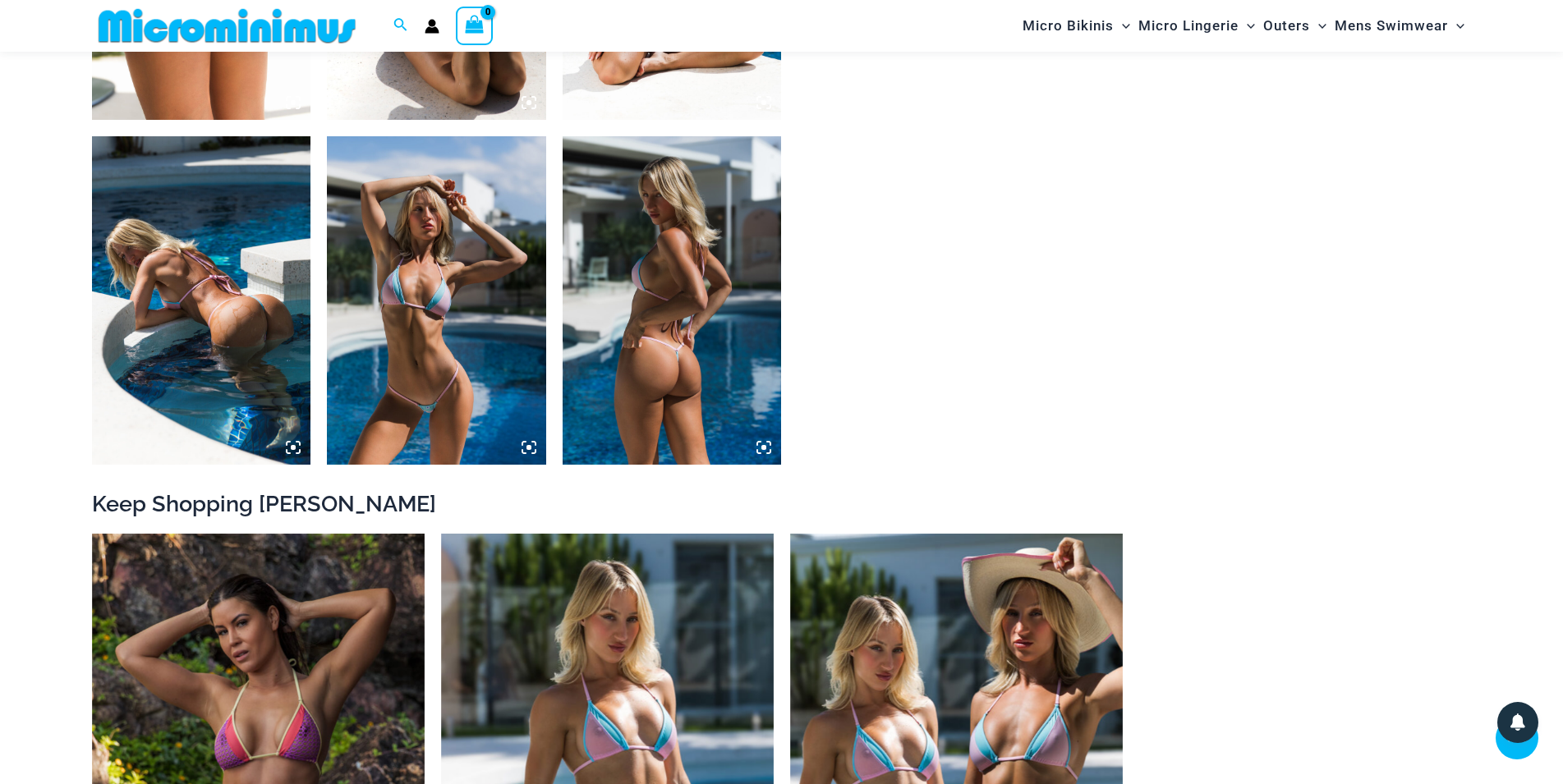
click at [661, 369] on img at bounding box center [673, 300] width 219 height 328
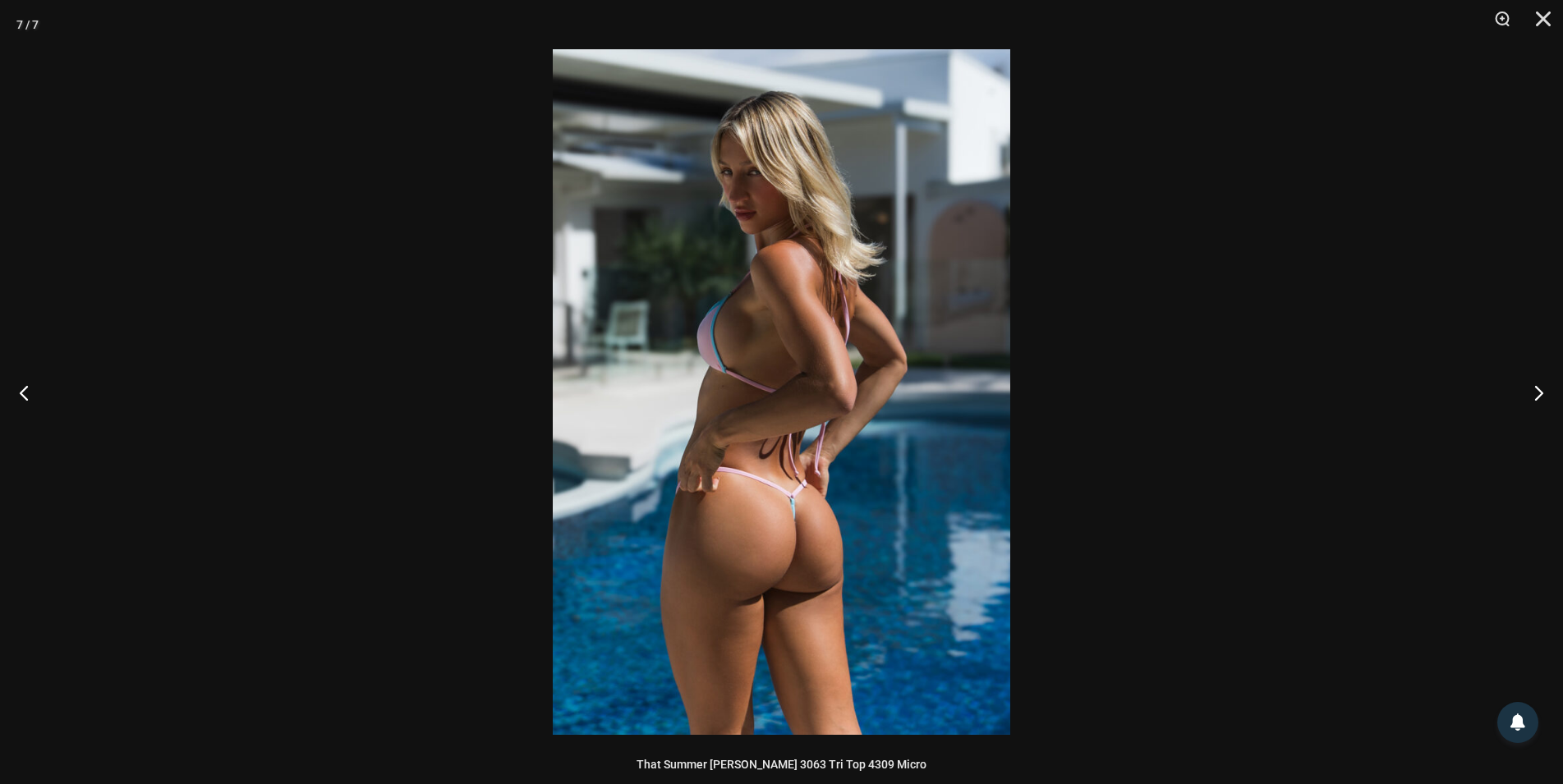
click at [127, 407] on div at bounding box center [782, 392] width 1563 height 784
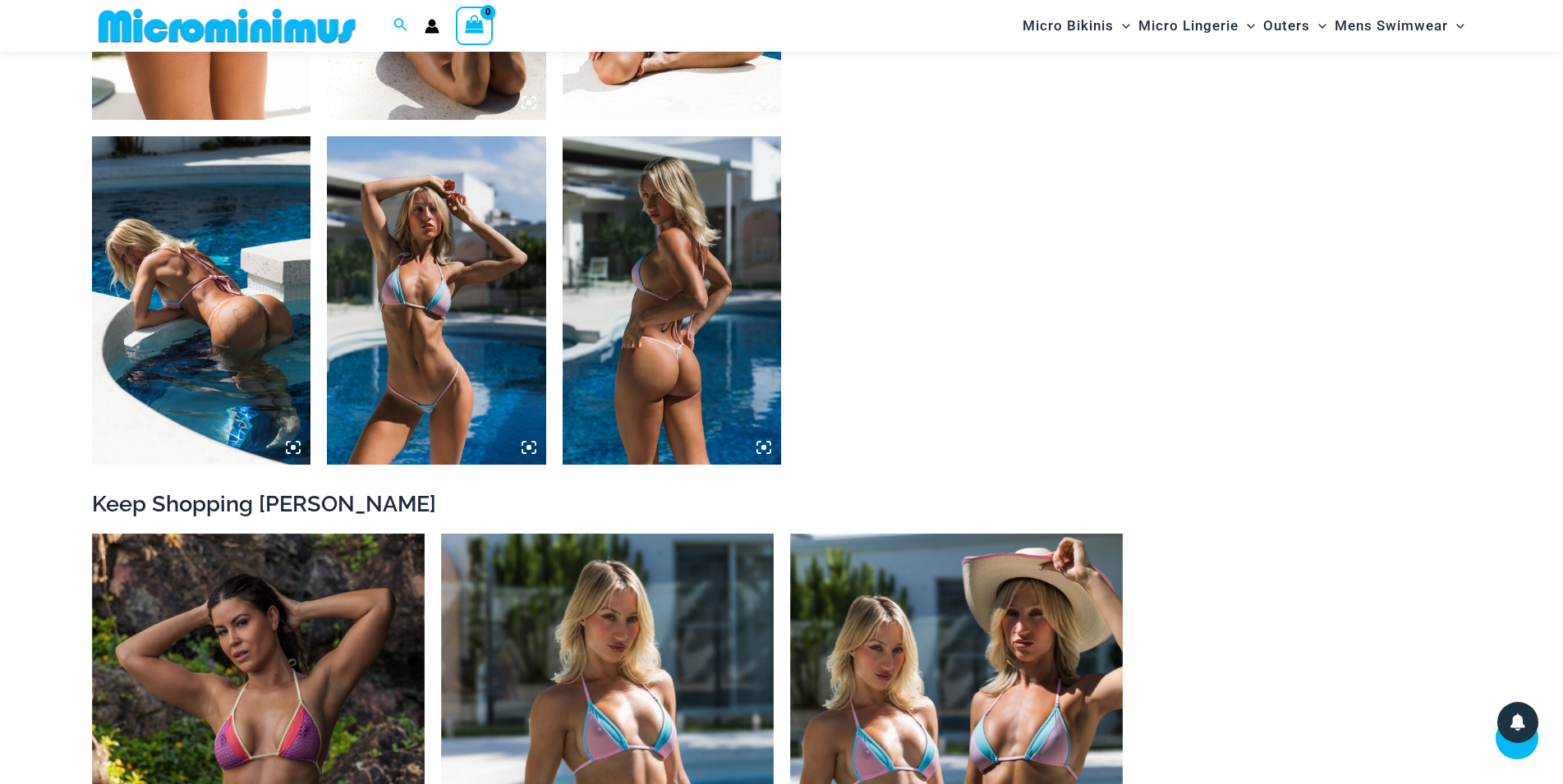
click at [462, 313] on img at bounding box center [437, 300] width 219 height 328
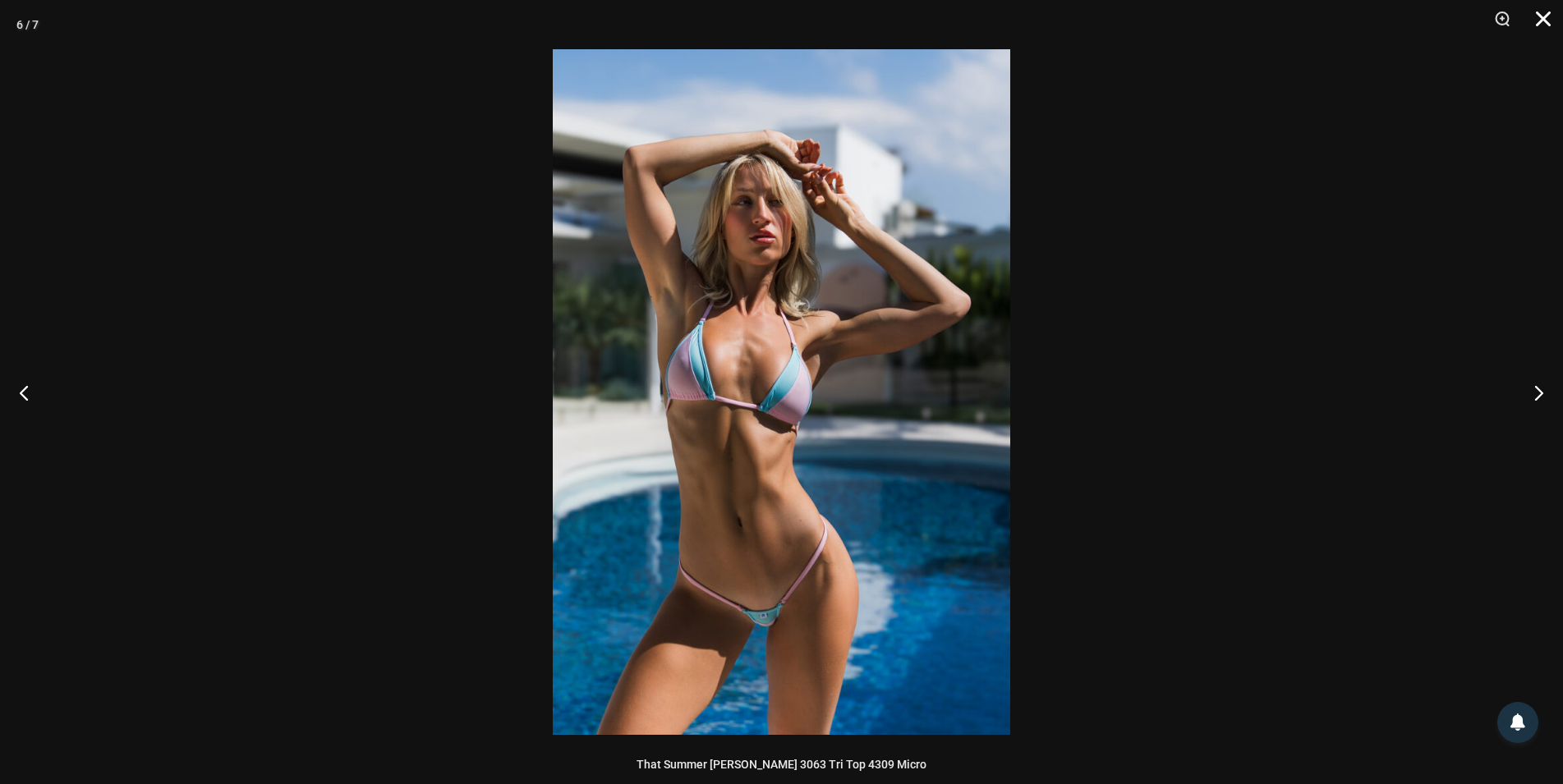
click at [1537, 14] on button "Close" at bounding box center [1538, 24] width 41 height 49
